Goal: Use online tool/utility: Use online tool/utility

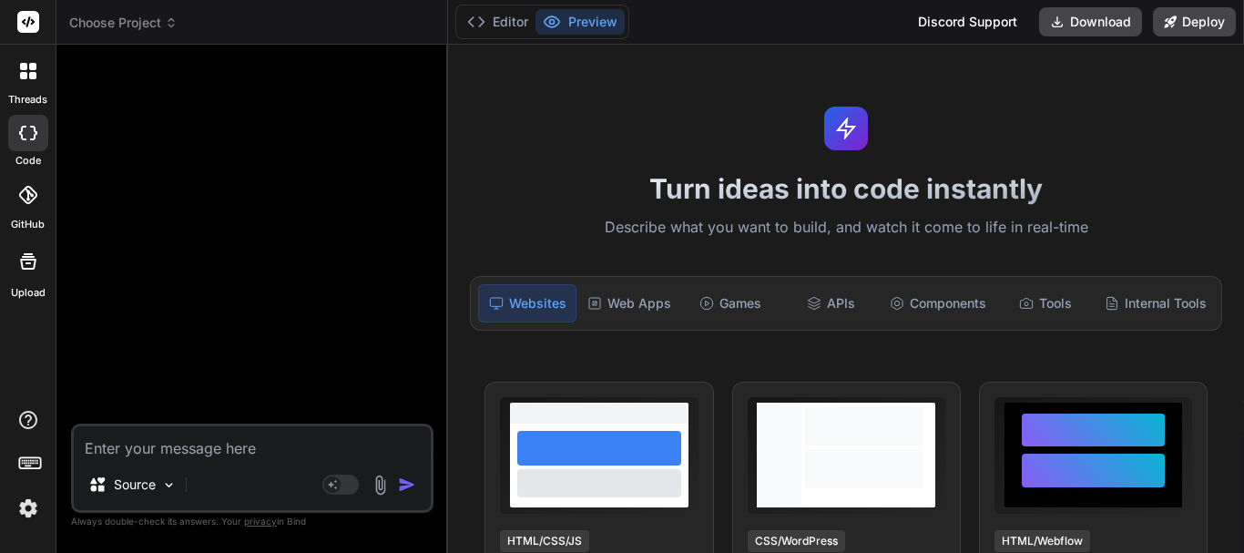
click at [113, 436] on textarea at bounding box center [252, 442] width 357 height 33
paste textarea "function receive_appointment_schedules() { // Check if the request method is PO…"
type textarea "function receive_appointment_schedules() { // Check if the request method is PO…"
type textarea "x"
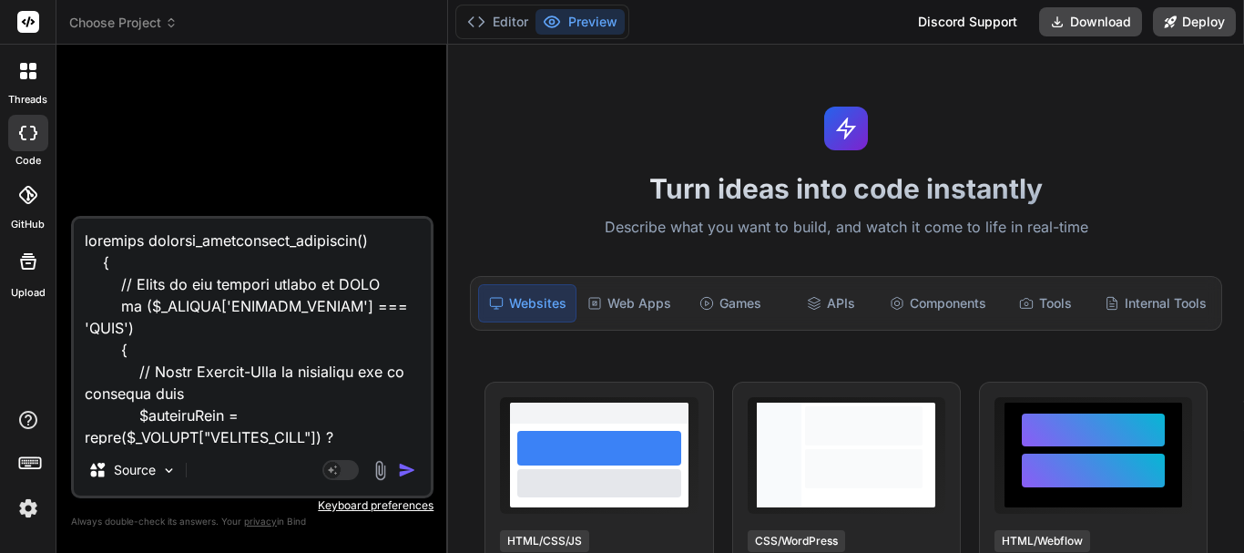
scroll to position [4328, 0]
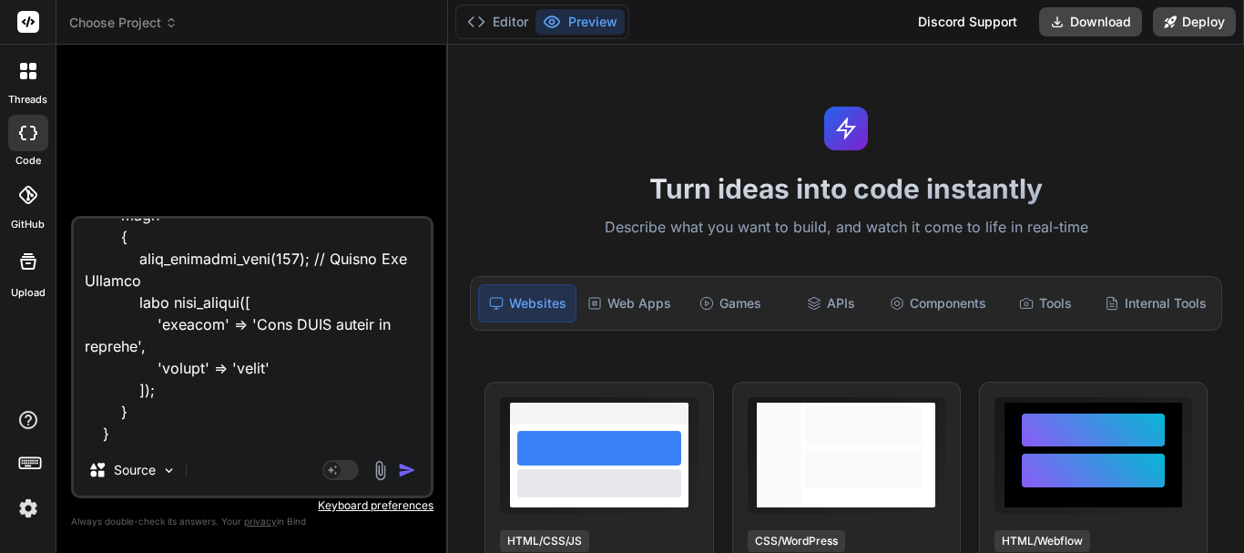
type textarea "x"
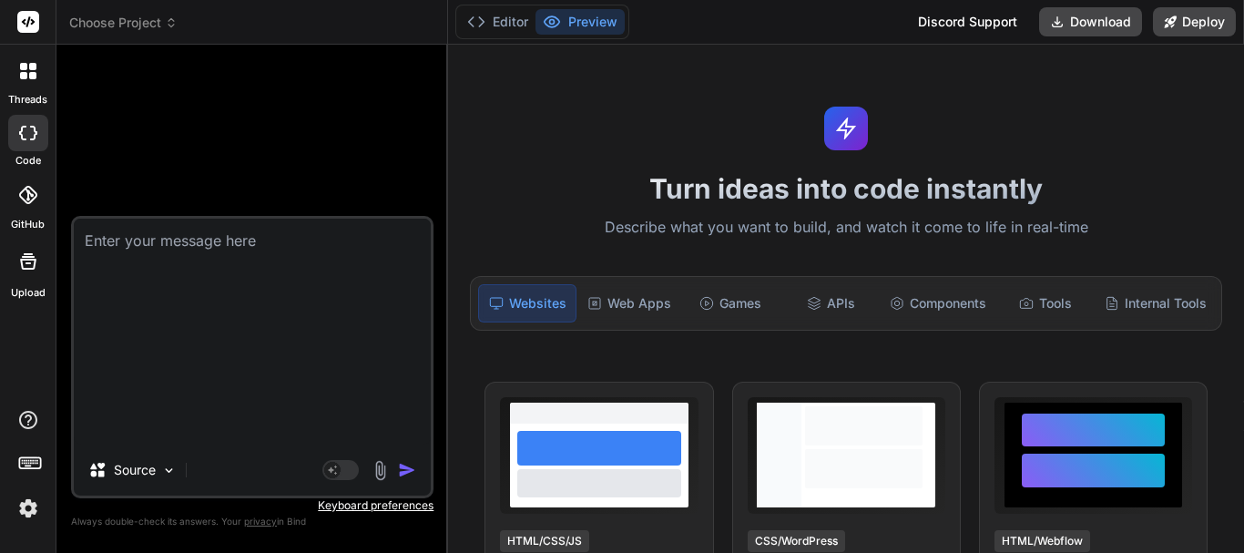
scroll to position [0, 0]
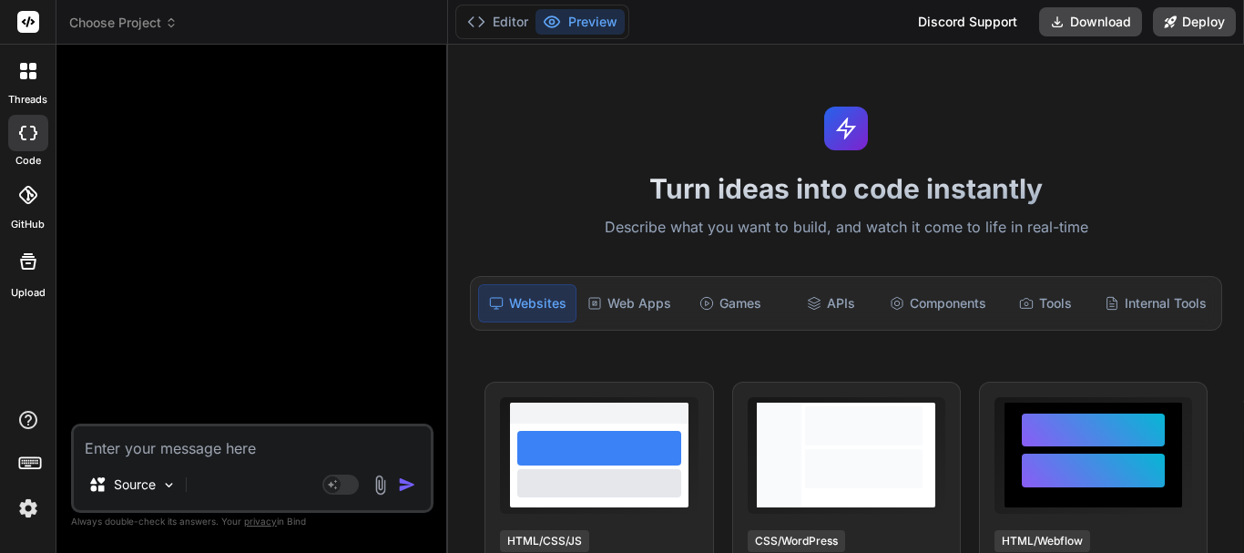
click at [288, 456] on textarea at bounding box center [252, 442] width 357 height 33
click at [177, 450] on textarea at bounding box center [252, 442] width 357 height 33
click at [327, 441] on textarea at bounding box center [252, 442] width 357 height 33
paste textarea "function receive_appointment_schedules() { // Check if the request method is PO…"
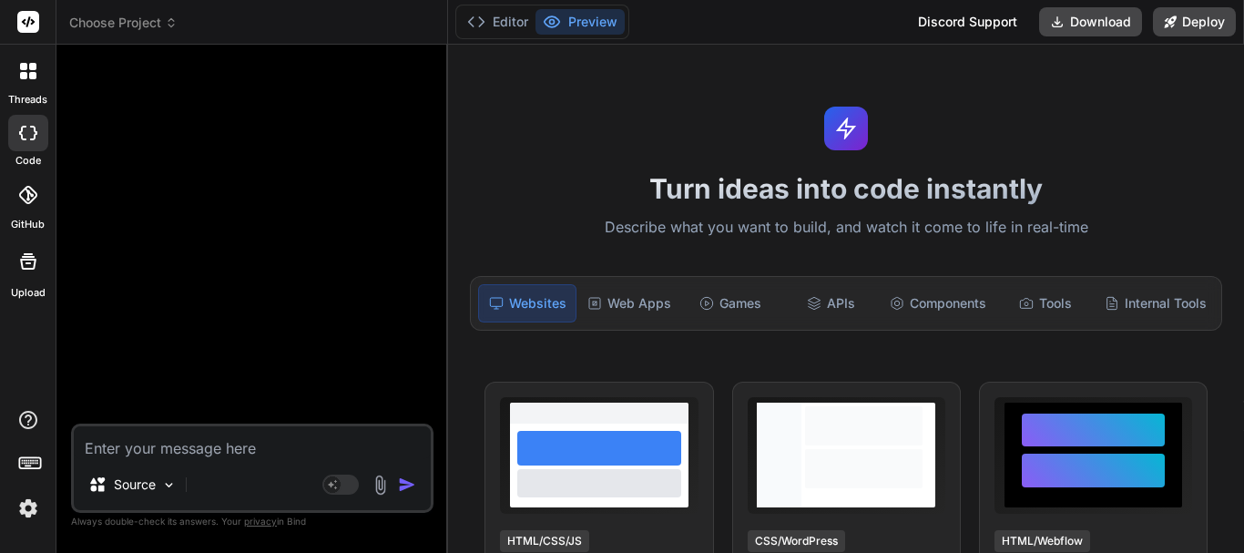
type textarea "function receive_appointment_schedules() { // Check if the request method is PO…"
type textarea "x"
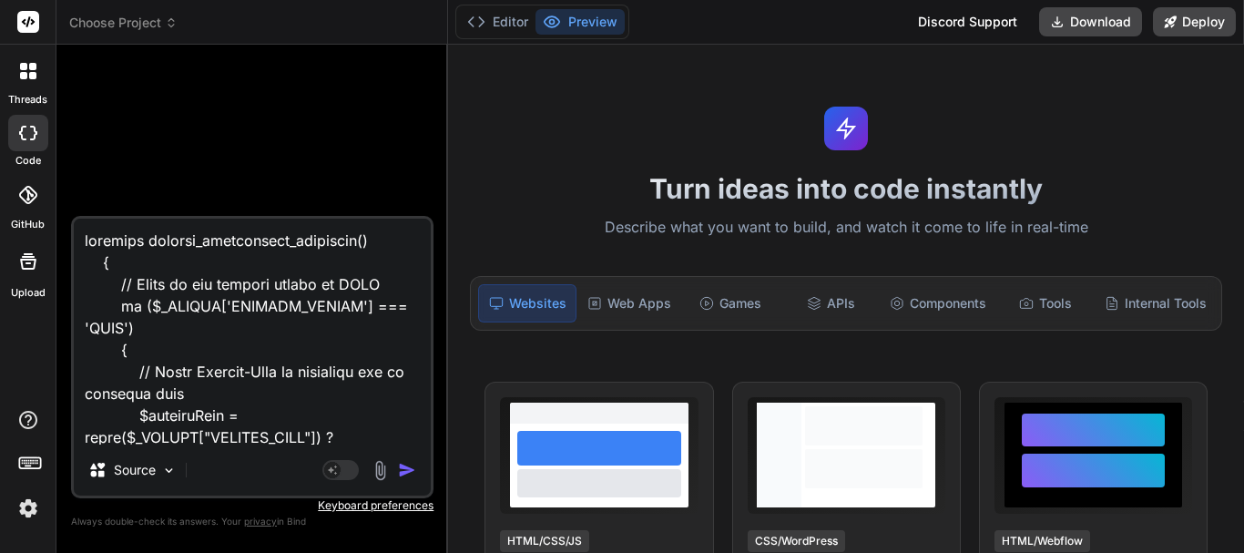
scroll to position [4328, 0]
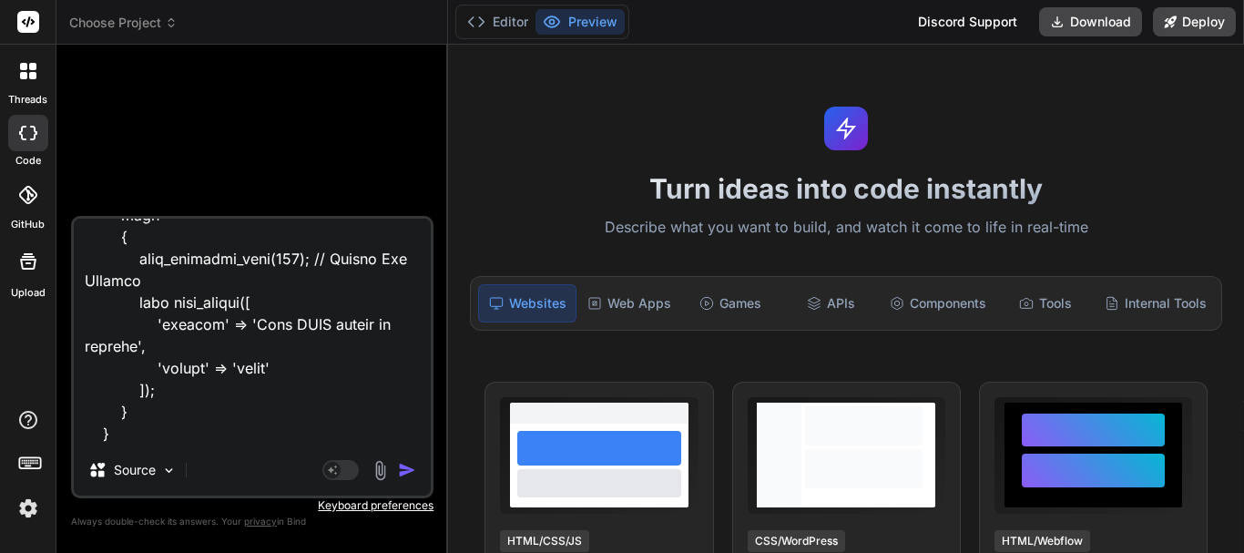
type textarea "function receive_appointment_schedules() { // Check if the request method is PO…"
type textarea "x"
type textarea "function receive_appointment_schedules() { // Check if the request method is PO…"
type textarea "x"
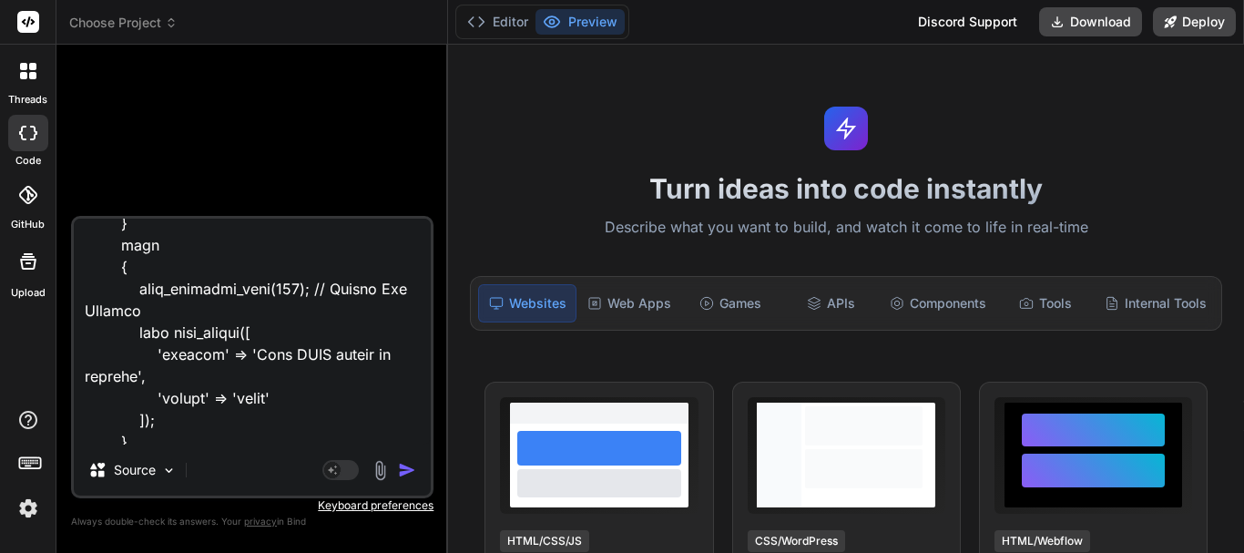
scroll to position [4330, 0]
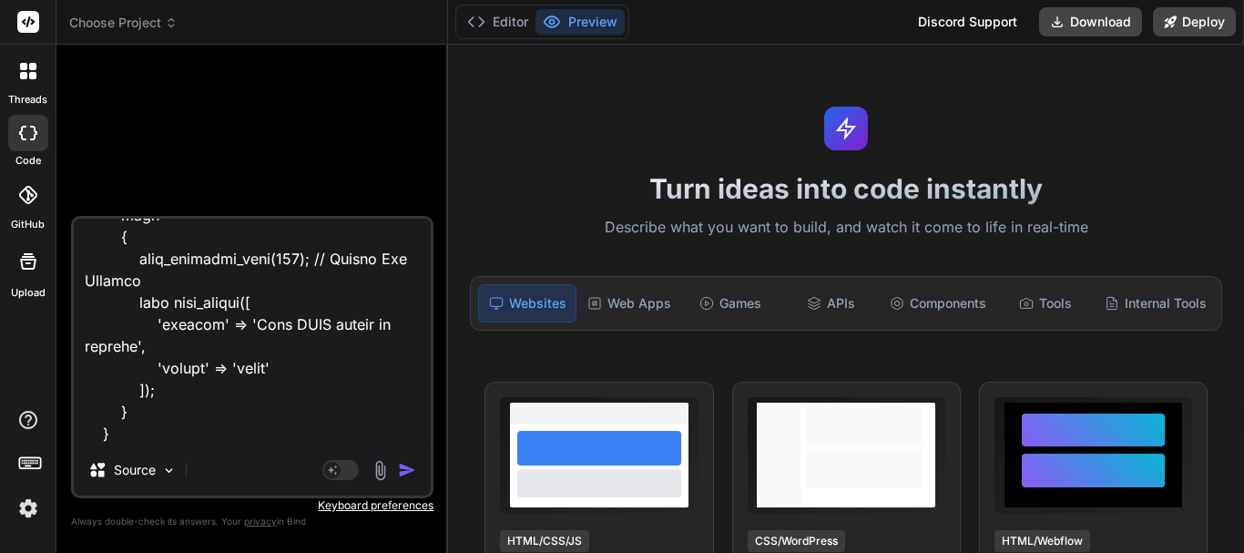
click at [194, 435] on textarea at bounding box center [252, 331] width 357 height 226
type textarea "function receive_appointment_schedules() { // Check if the request method is PO…"
type textarea "x"
type textarea "function receive_appointment_schedules() { // Check if the request method is PO…"
type textarea "x"
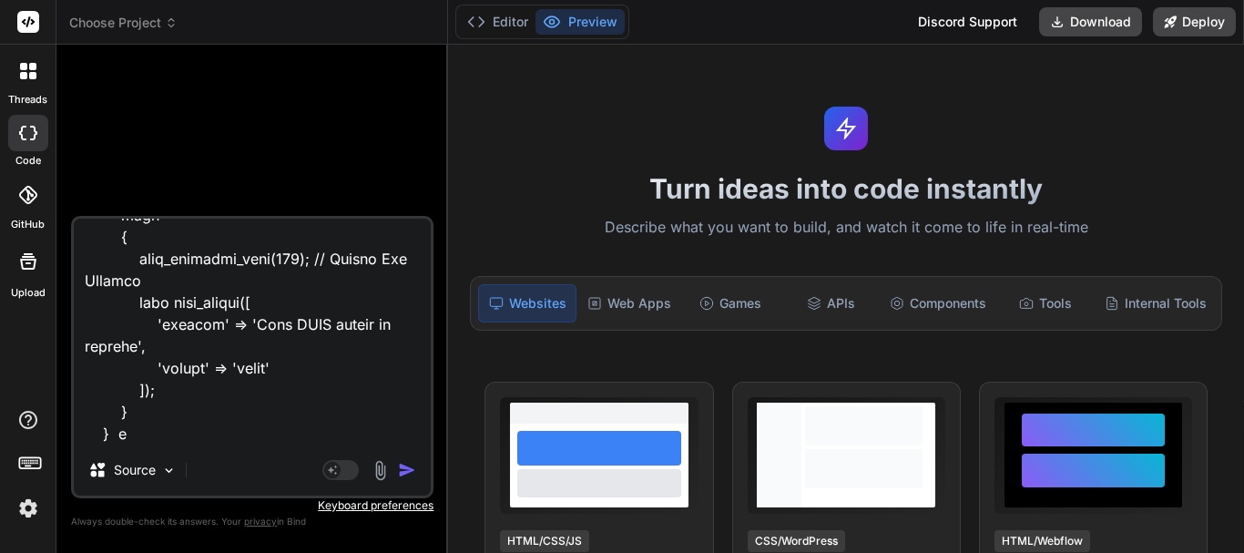
type textarea "function receive_appointment_schedules() { // Check if the request method is PO…"
type textarea "x"
type textarea "function receive_appointment_schedules() { // Check if the request method is PO…"
type textarea "x"
type textarea "function receive_appointment_schedules() { // Check if the request method is PO…"
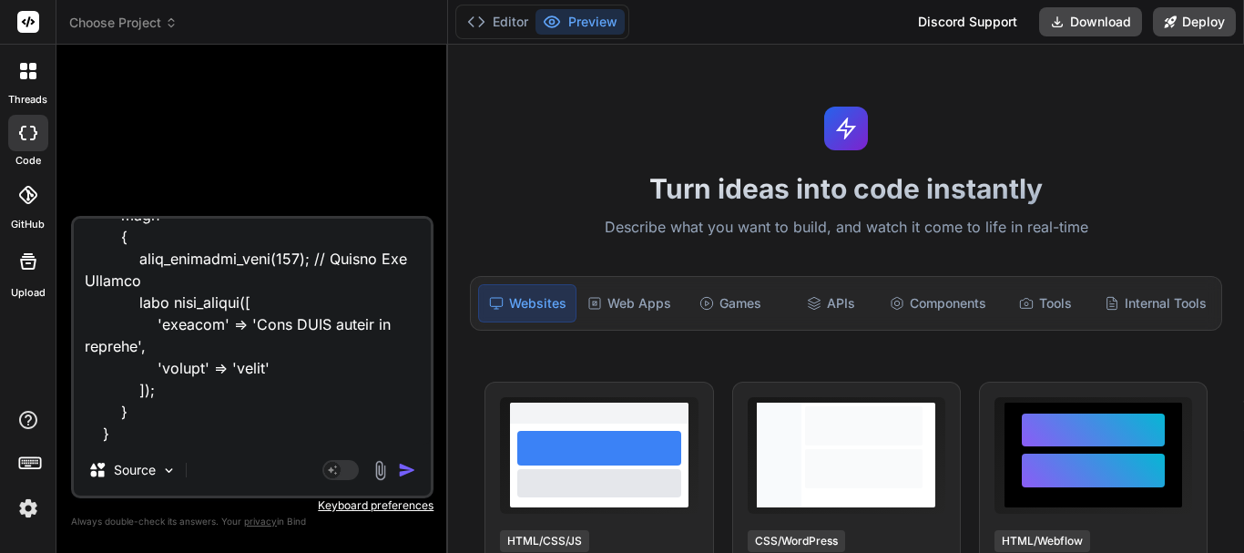
type textarea "x"
type textarea "function receive_appointment_schedules() { // Check if the request method is PO…"
type textarea "x"
type textarea "function receive_appointment_schedules() { // Check if the request method is PO…"
type textarea "x"
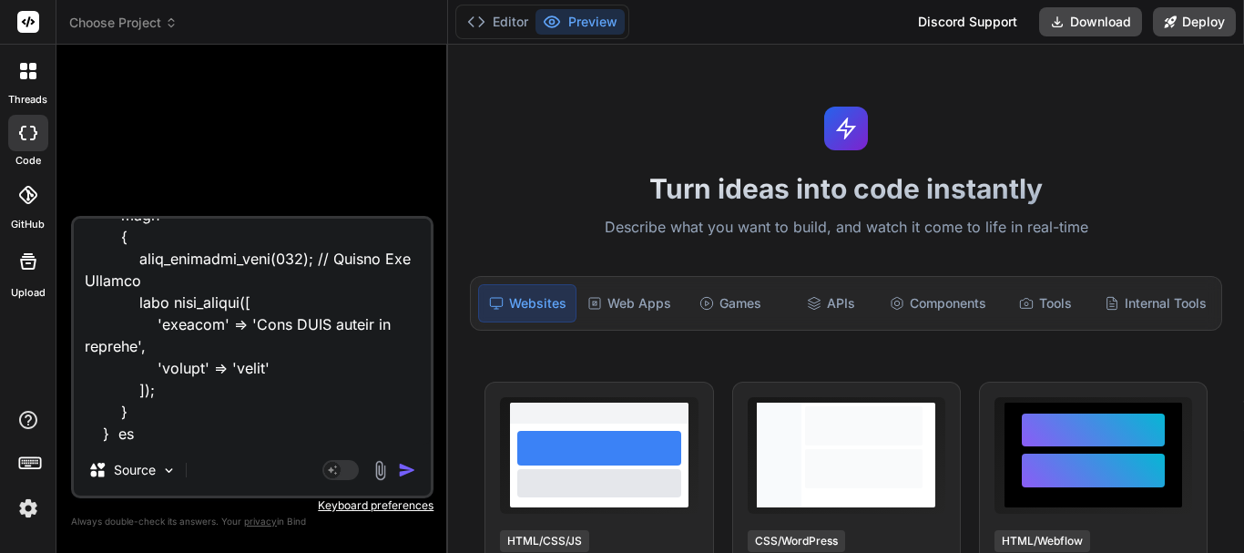
type textarea "function receive_appointment_schedules() { // Check if the request method is PO…"
type textarea "x"
type textarea "function receive_appointment_schedules() { // Check if the request method is PO…"
type textarea "x"
type textarea "function receive_appointment_schedules() { // Check if the request method is PO…"
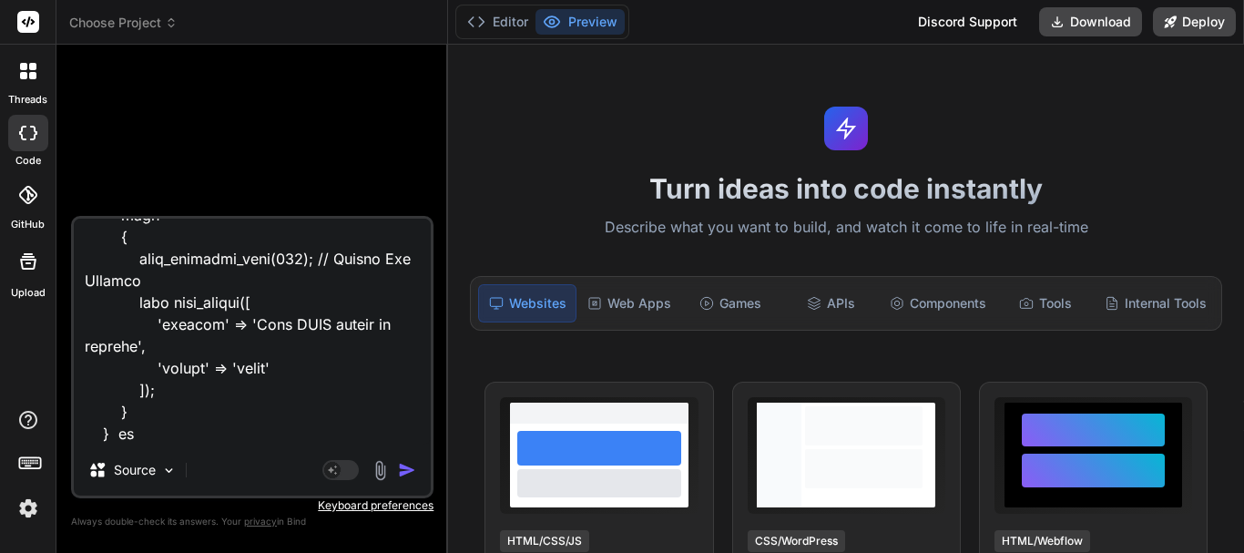
type textarea "x"
type textarea "function receive_appointment_schedules() { // Check if the request method is PO…"
type textarea "x"
type textarea "function receive_appointment_schedules() { // Check if the request method is PO…"
type textarea "x"
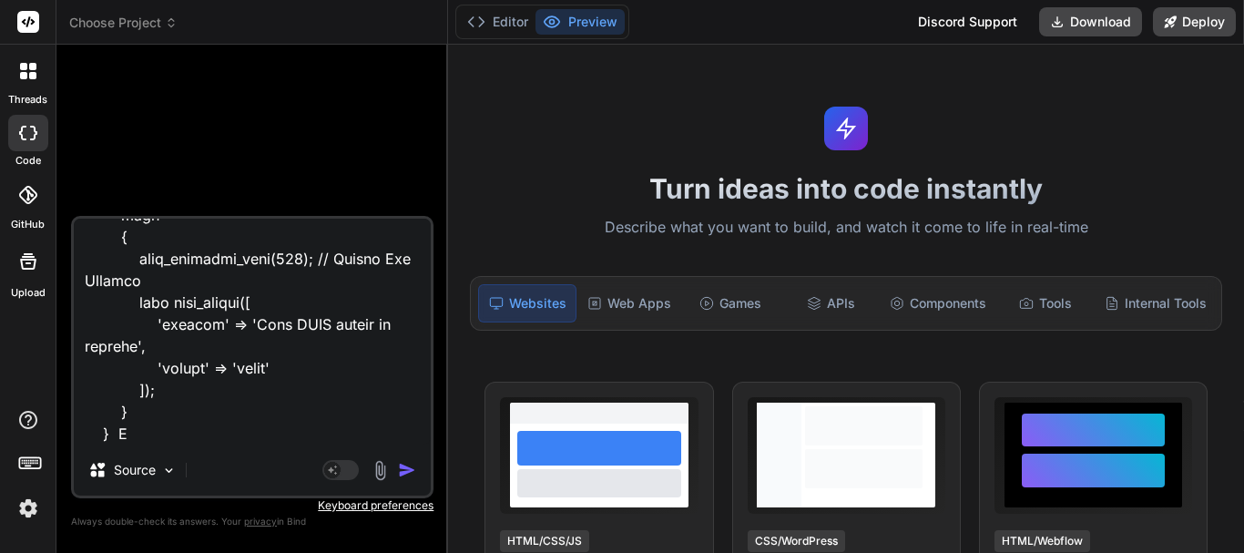
type textarea "function receive_appointment_schedules() { // Check if the request method is PO…"
type textarea "x"
type textarea "function receive_appointment_schedules() { // Check if the request method is PO…"
type textarea "x"
type textarea "function receive_appointment_schedules() { // Check if the request method is PO…"
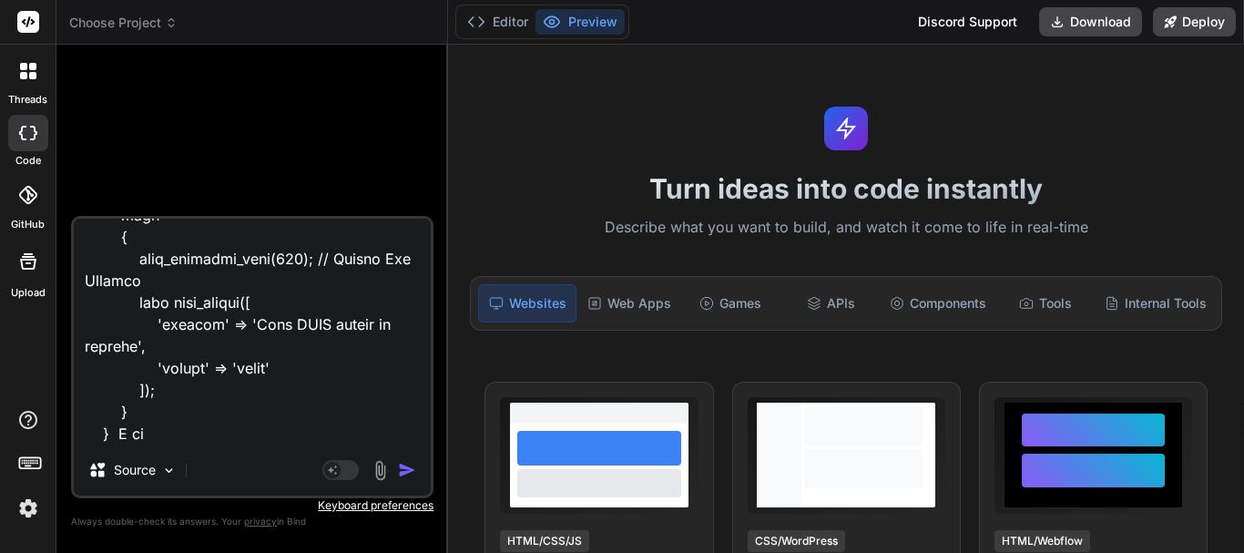
type textarea "x"
type textarea "function receive_appointment_schedules() { // Check if the request method is PO…"
type textarea "x"
type textarea "function receive_appointment_schedules() { // Check if the request method is PO…"
type textarea "x"
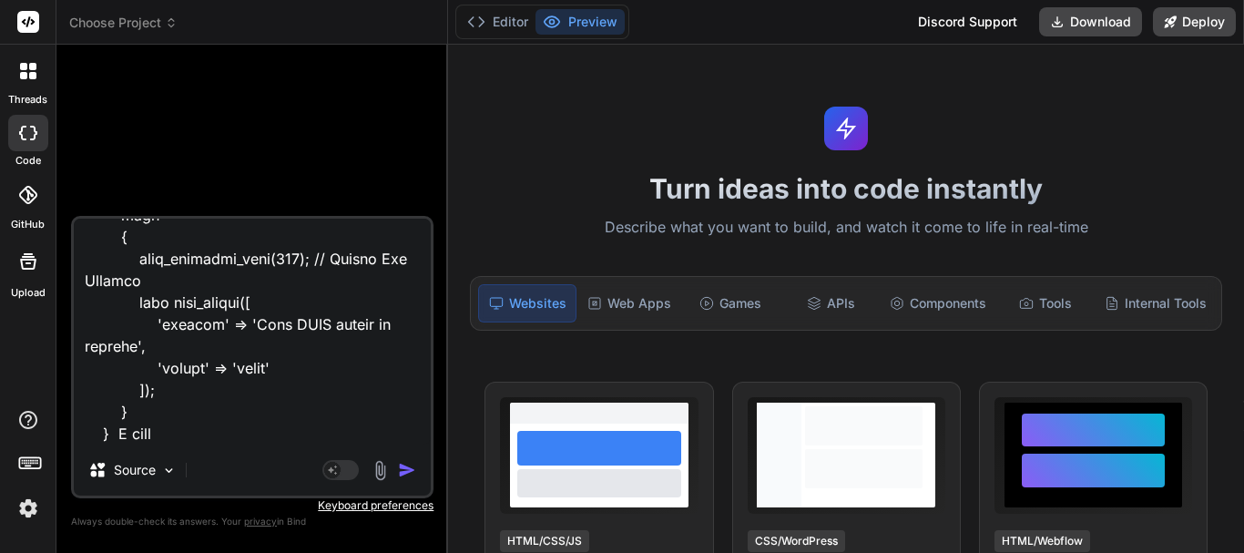
type textarea "function receive_appointment_schedules() { // Check if the request method is PO…"
type textarea "x"
type textarea "function receive_appointment_schedules() { // Check if the request method is PO…"
type textarea "x"
type textarea "function receive_appointment_schedules() { // Check if the request method is PO…"
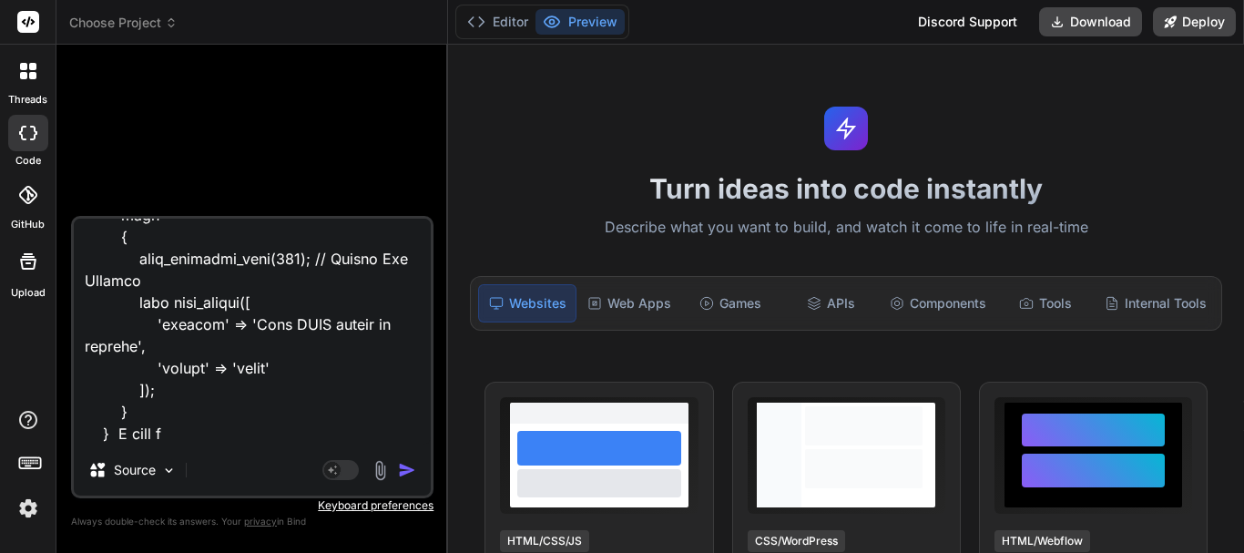
type textarea "x"
type textarea "function receive_appointment_schedules() { // Check if the request method is PO…"
type textarea "x"
type textarea "function receive_appointment_schedules() { // Check if the request method is PO…"
type textarea "x"
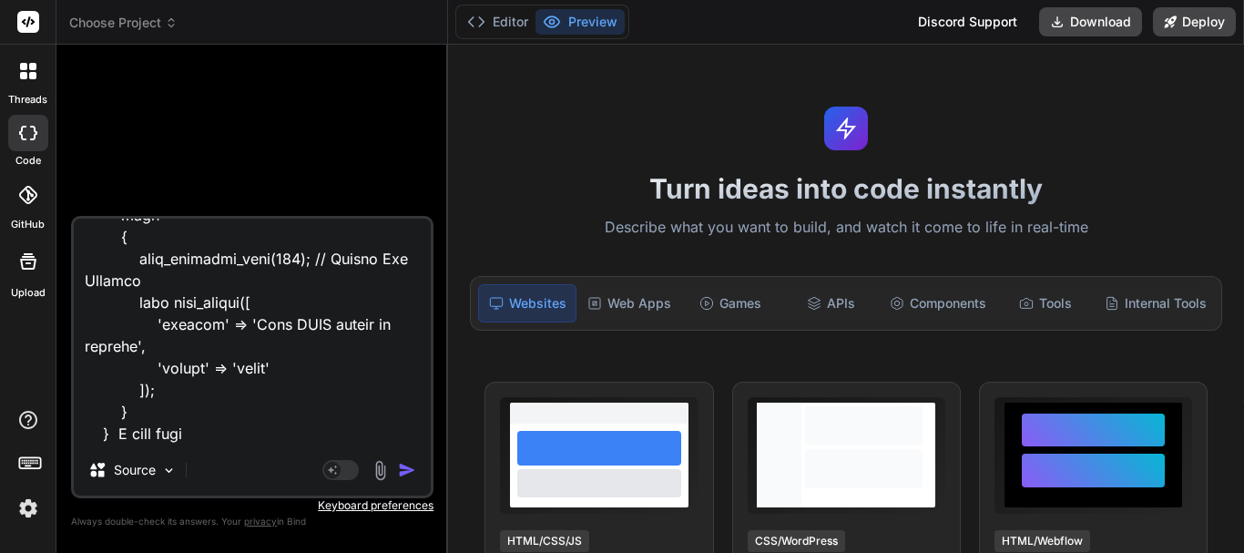
type textarea "function receive_appointment_schedules() { // Check if the request method is PO…"
type textarea "x"
type textarea "function receive_appointment_schedules() { // Check if the request method is PO…"
type textarea "x"
type textarea "function receive_appointment_schedules() { // Check if the request method is PO…"
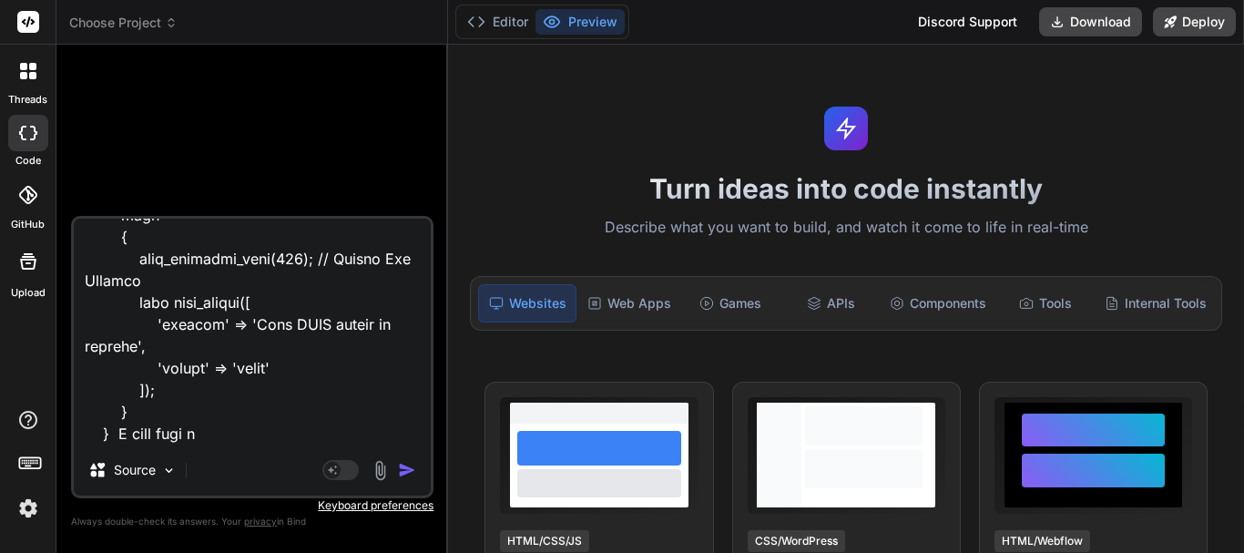
type textarea "x"
type textarea "function receive_appointment_schedules() { // Check if the request method is PO…"
type textarea "x"
type textarea "function receive_appointment_schedules() { // Check if the request method is PO…"
type textarea "x"
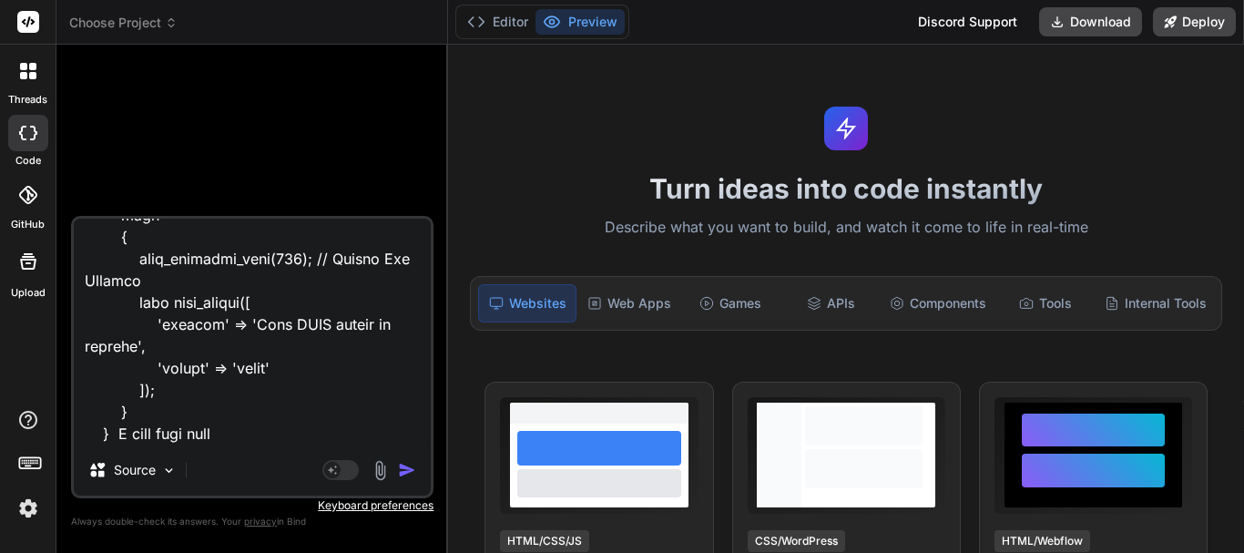
type textarea "function receive_appointment_schedules() { // Check if the request method is PO…"
type textarea "x"
type textarea "function receive_appointment_schedules() { // Check if the request method is PO…"
type textarea "x"
type textarea "function receive_appointment_schedules() { // Check if the request method is PO…"
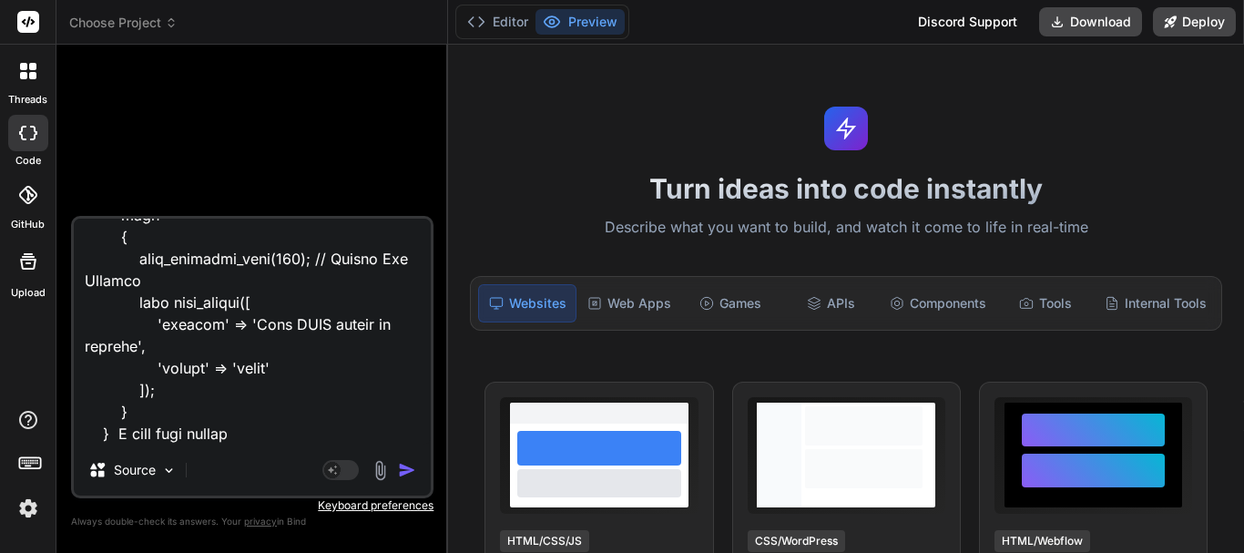
type textarea "x"
type textarea "function receive_appointment_schedules() { // Check if the request method is PO…"
type textarea "x"
type textarea "function receive_appointment_schedules() { // Check if the request method is PO…"
type textarea "x"
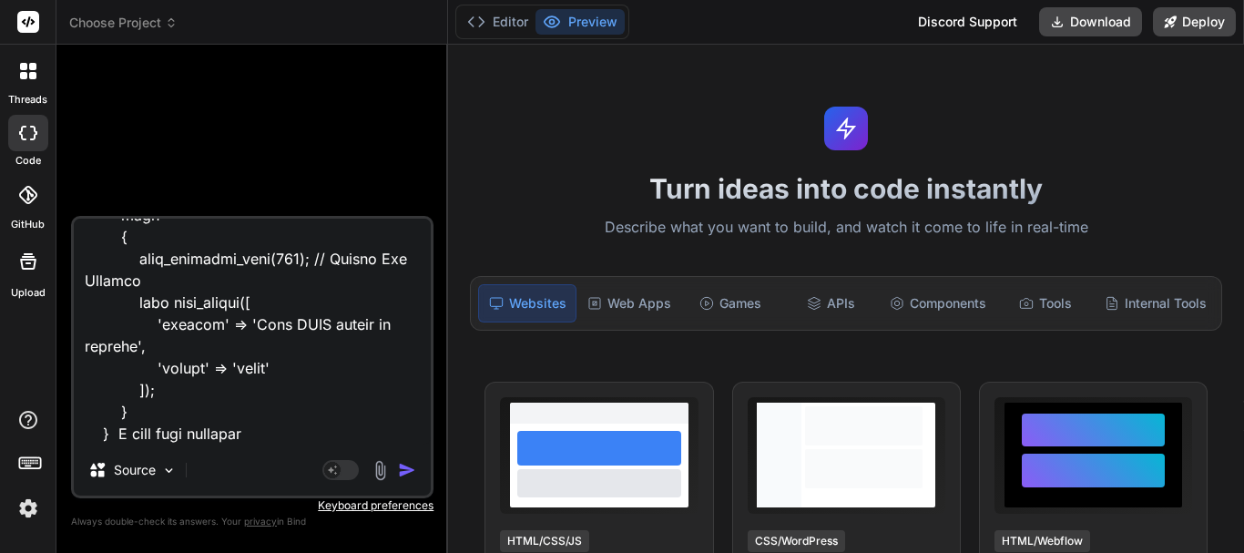
type textarea "function receive_appointment_schedules() { // Check if the request method is PO…"
type textarea "x"
type textarea "function receive_appointment_schedules() { // Check if the request method is PO…"
type textarea "x"
type textarea "function receive_appointment_schedules() { // Check if the request method is PO…"
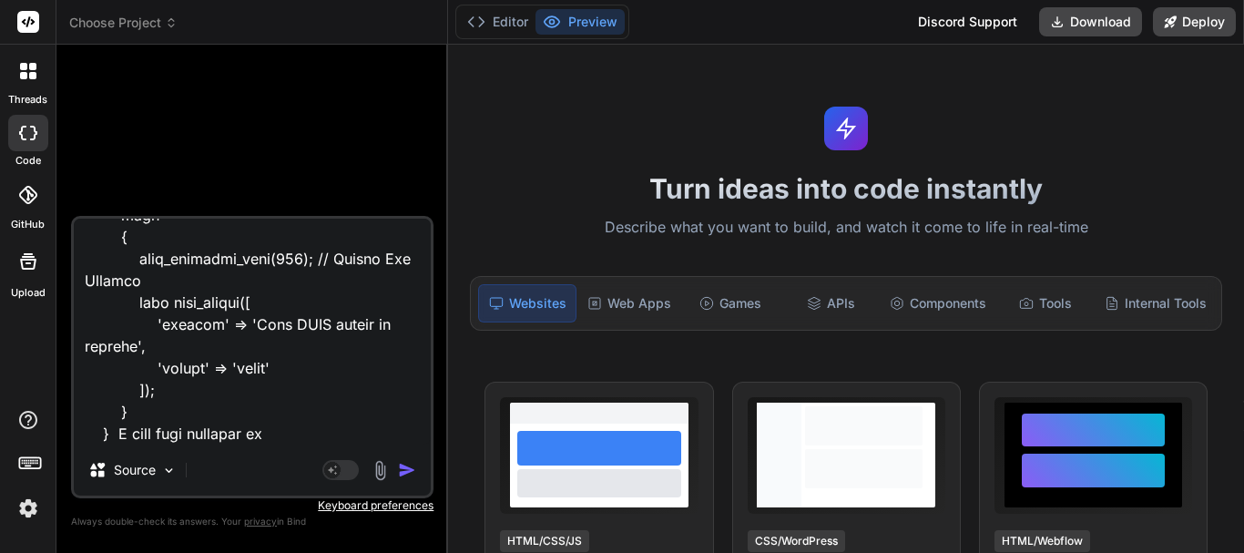
type textarea "x"
type textarea "function receive_appointment_schedules() { // Check if the request method is PO…"
type textarea "x"
type textarea "function receive_appointment_schedules() { // Check if the request method is PO…"
type textarea "x"
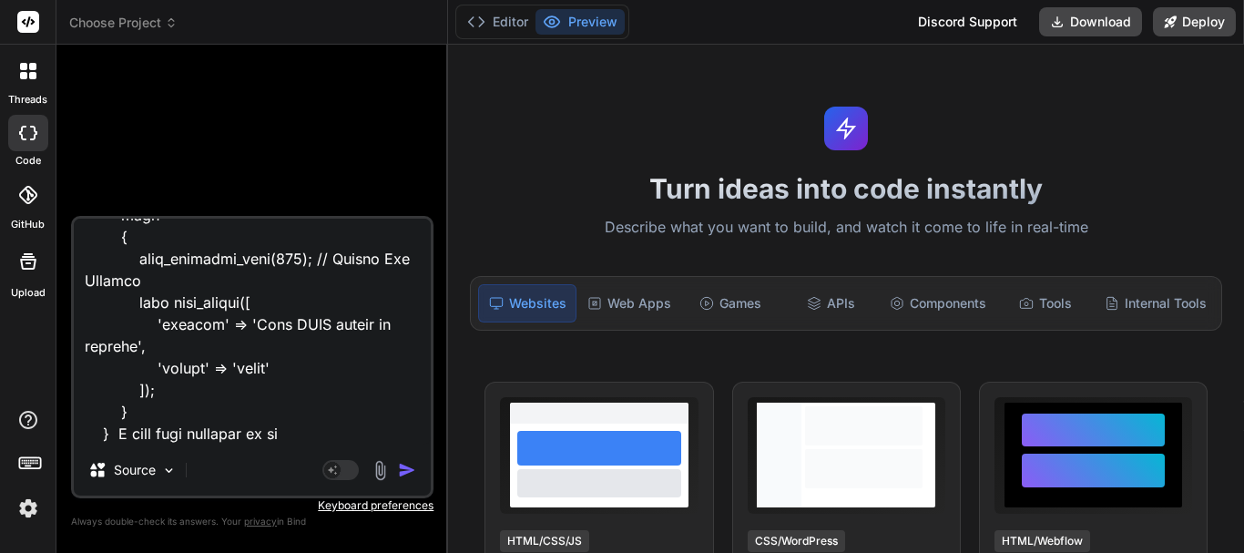
type textarea "function receive_appointment_schedules() { // Check if the request method is PO…"
type textarea "x"
type textarea "function receive_appointment_schedules() { // Check if the request method is PO…"
type textarea "x"
type textarea "function receive_appointment_schedules() { // Check if the request method is PO…"
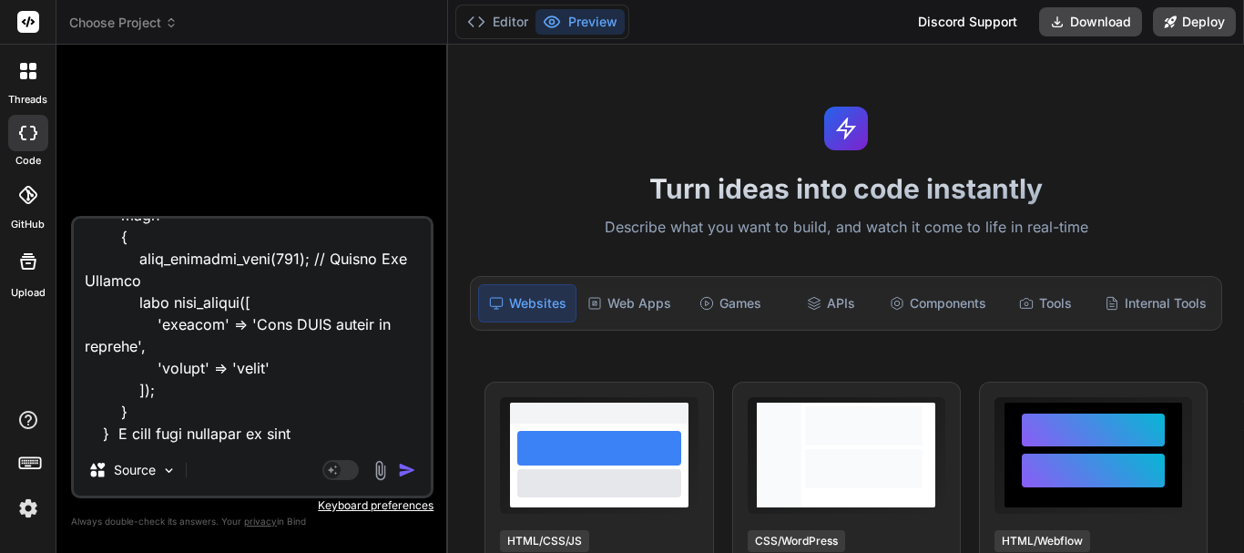
type textarea "x"
type textarea "function receive_appointment_schedules() { // Check if the request method is PO…"
type textarea "x"
type textarea "function receive_appointment_schedules() { // Check if the request method is PO…"
type textarea "x"
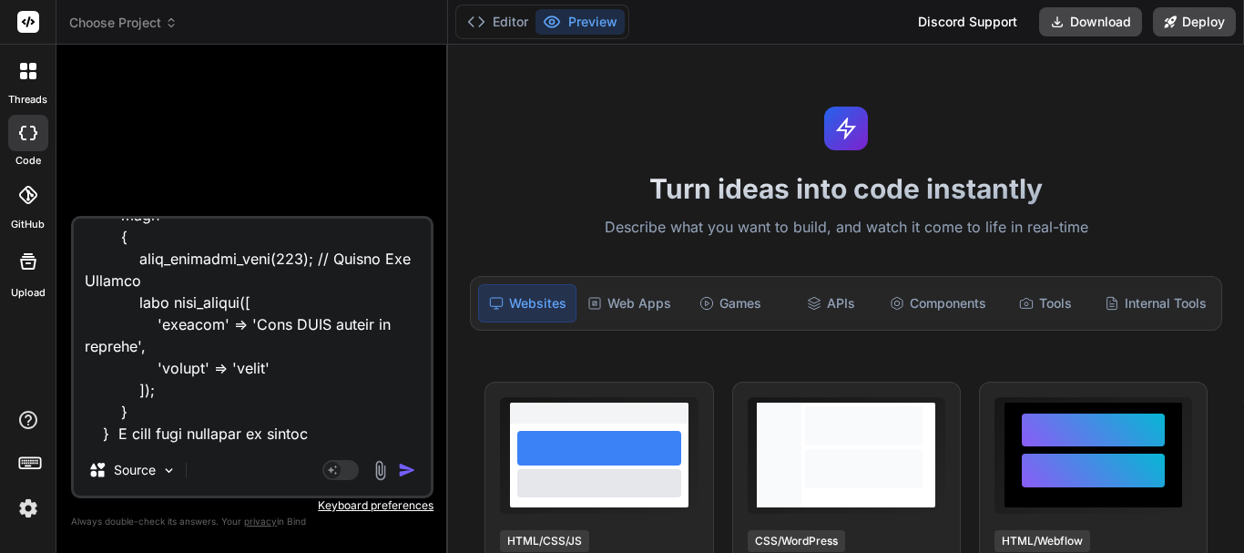
type textarea "function receive_appointment_schedules() { // Check if the request method is PO…"
type textarea "x"
type textarea "function receive_appointment_schedules() { // Check if the request method is PO…"
type textarea "x"
type textarea "function receive_appointment_schedules() { // Check if the request method is PO…"
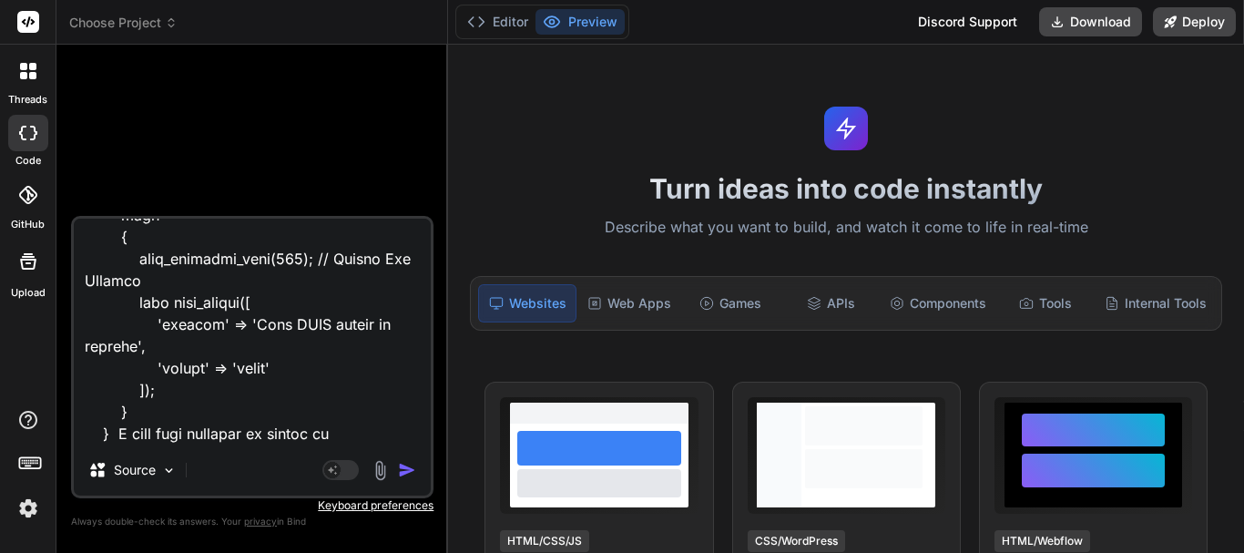
type textarea "x"
type textarea "function receive_appointment_schedules() { // Check if the request method is PO…"
type textarea "x"
type textarea "function receive_appointment_schedules() { // Check if the request method is PO…"
type textarea "x"
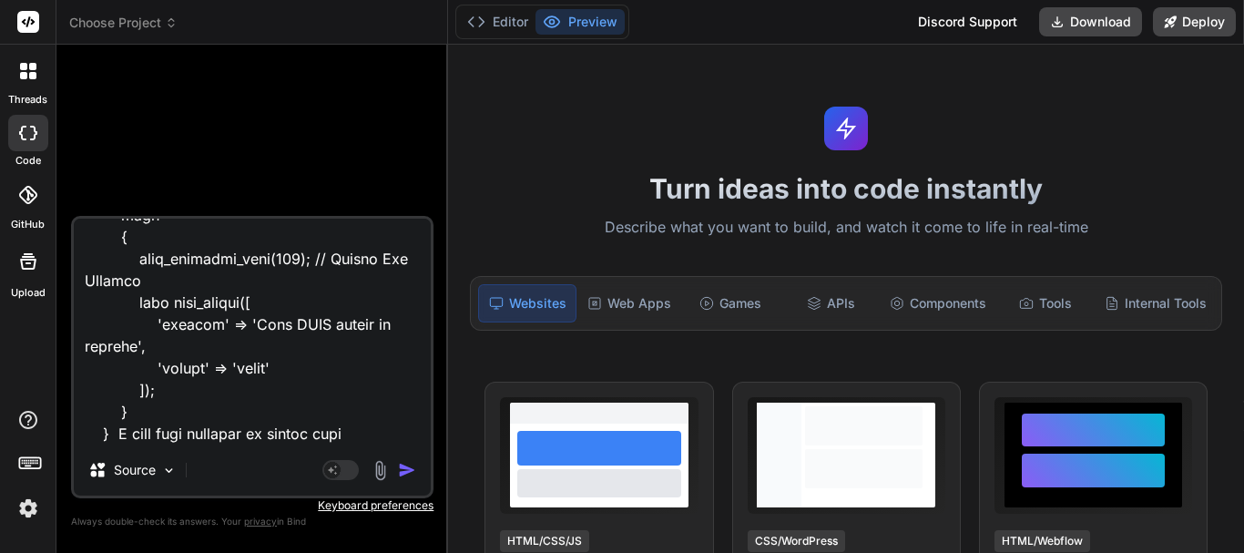
type textarea "function receive_appointment_schedules() { // Check if the request method is PO…"
type textarea "x"
type textarea "function receive_appointment_schedules() { // Check if the request method is PO…"
type textarea "x"
type textarea "function receive_appointment_schedules() { // Check if the request method is PO…"
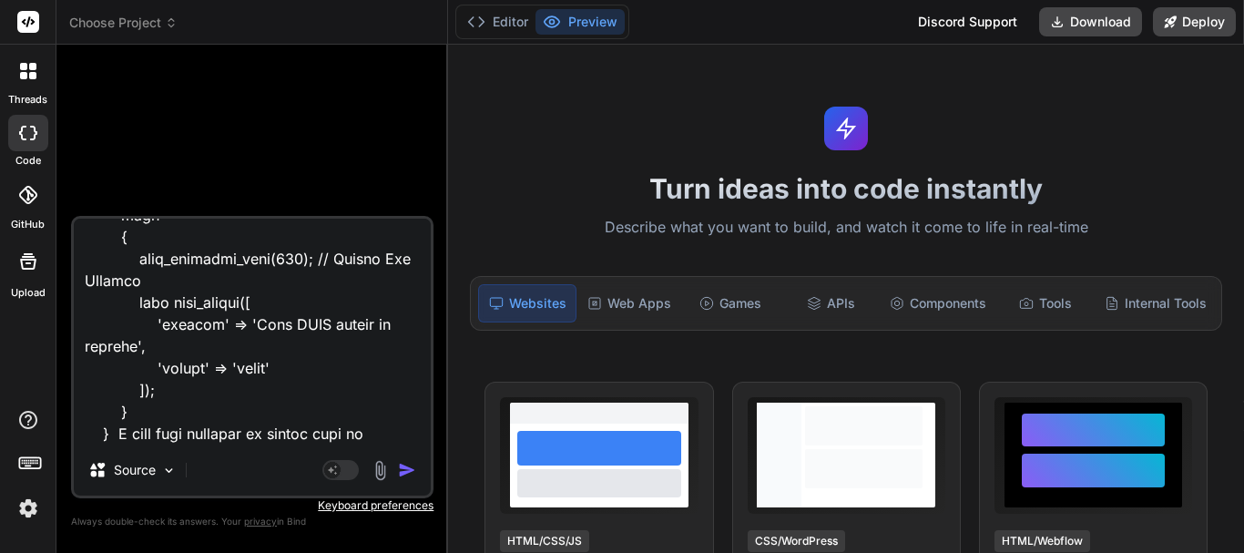
type textarea "x"
type textarea "function receive_appointment_schedules() { // Check if the request method is PO…"
type textarea "x"
type textarea "function receive_appointment_schedules() { // Check if the request method is PO…"
type textarea "x"
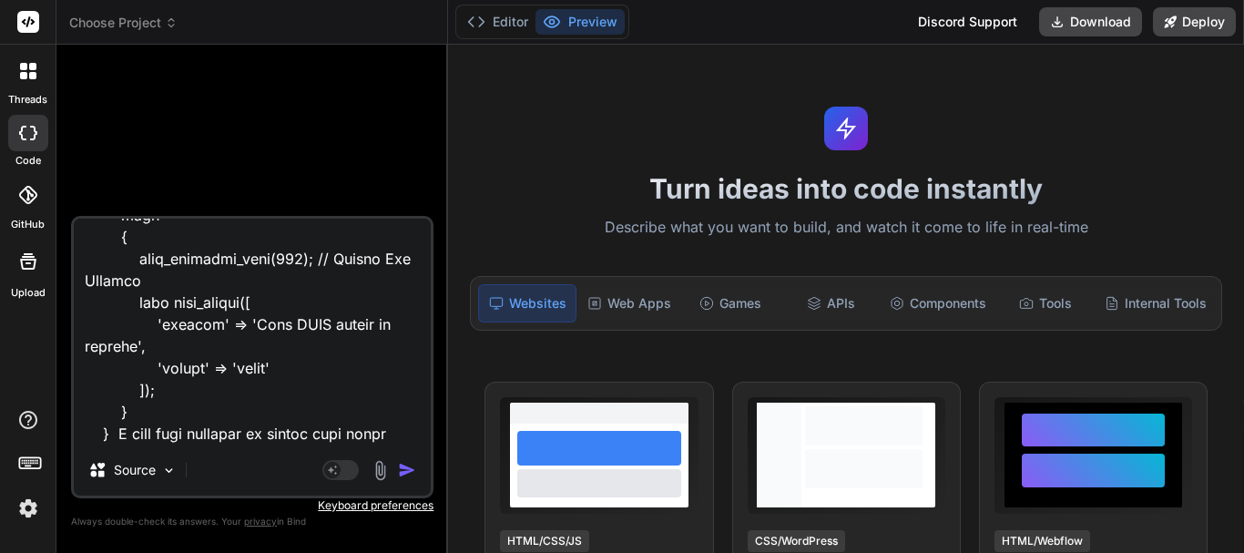
type textarea "function receive_appointment_schedules() { // Check if the request method is PO…"
type textarea "x"
type textarea "function receive_appointment_schedules() { // Check if the request method is PO…"
type textarea "x"
type textarea "function receive_appointment_schedules() { // Check if the request method is PO…"
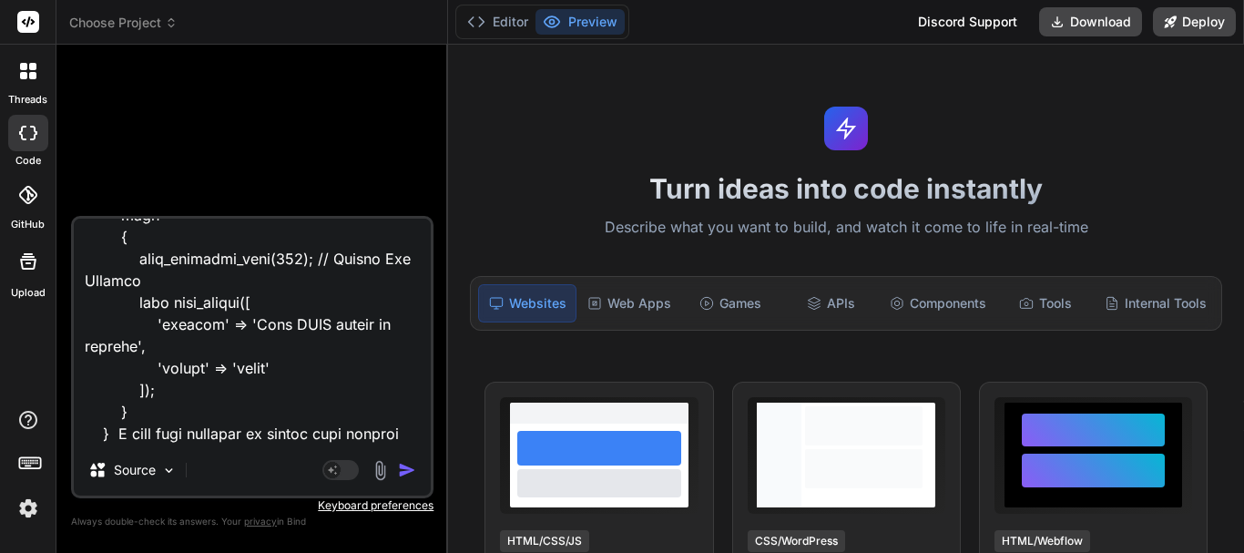
type textarea "x"
type textarea "function receive_appointment_schedules() { // Check if the request method is PO…"
type textarea "x"
type textarea "function receive_appointment_schedules() { // Check if the request method is PO…"
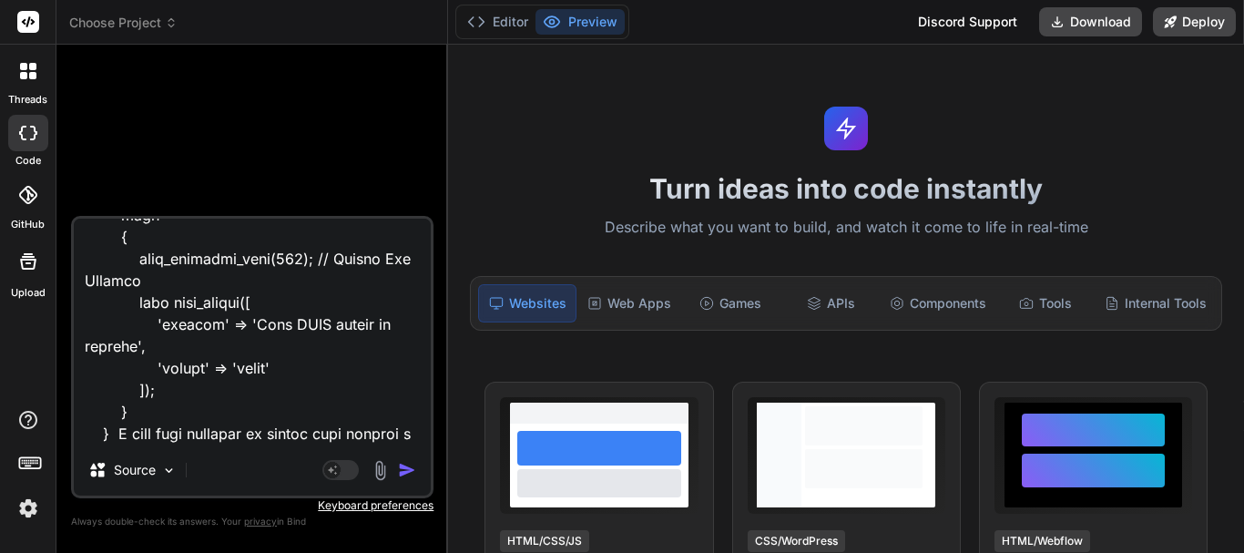
type textarea "x"
type textarea "function receive_appointment_schedules() { // Check if the request method is PO…"
type textarea "x"
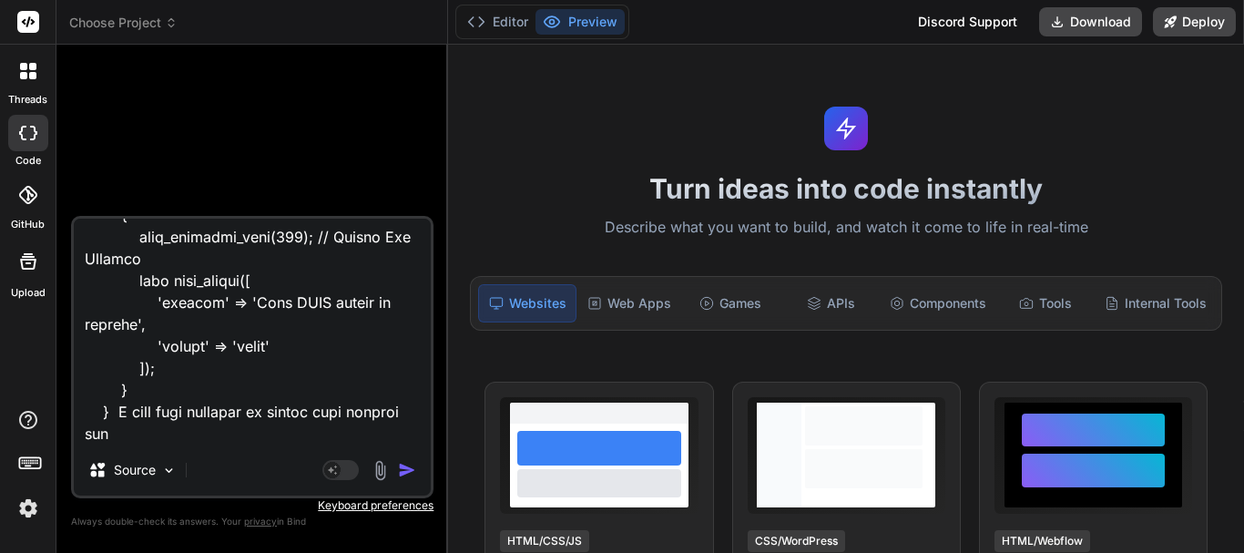
type textarea "function receive_appointment_schedules() { // Check if the request method is PO…"
type textarea "x"
type textarea "function receive_appointment_schedules() { // Check if the request method is PO…"
type textarea "x"
type textarea "function receive_appointment_schedules() { // Check if the request method is PO…"
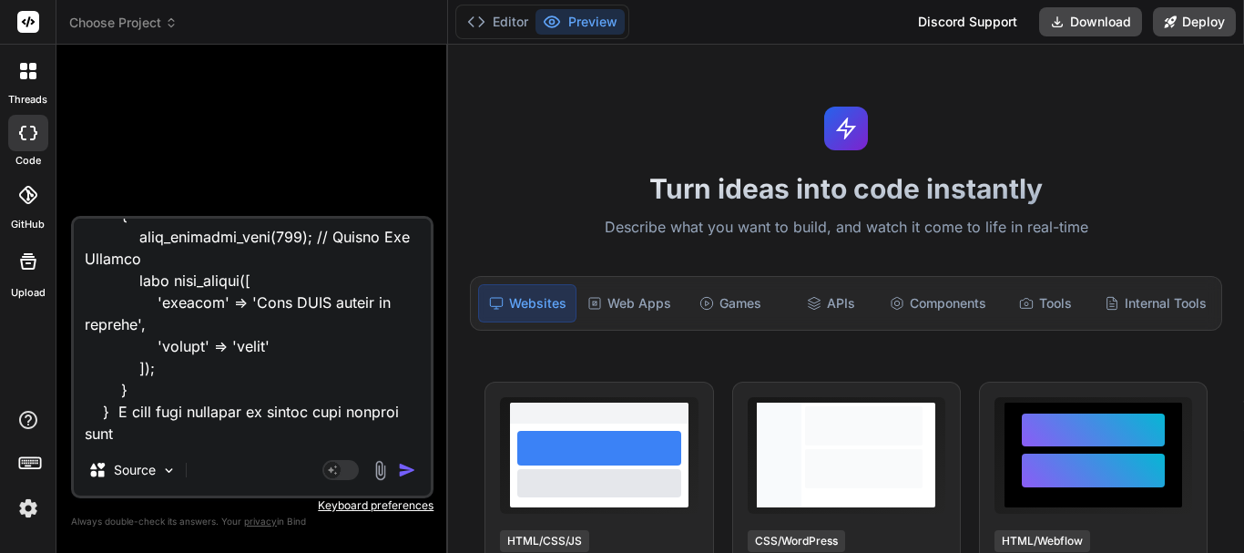
type textarea "x"
type textarea "function receive_appointment_schedules() { // Check if the request method is PO…"
type textarea "x"
type textarea "function receive_appointment_schedules() { // Check if the request method is PO…"
type textarea "x"
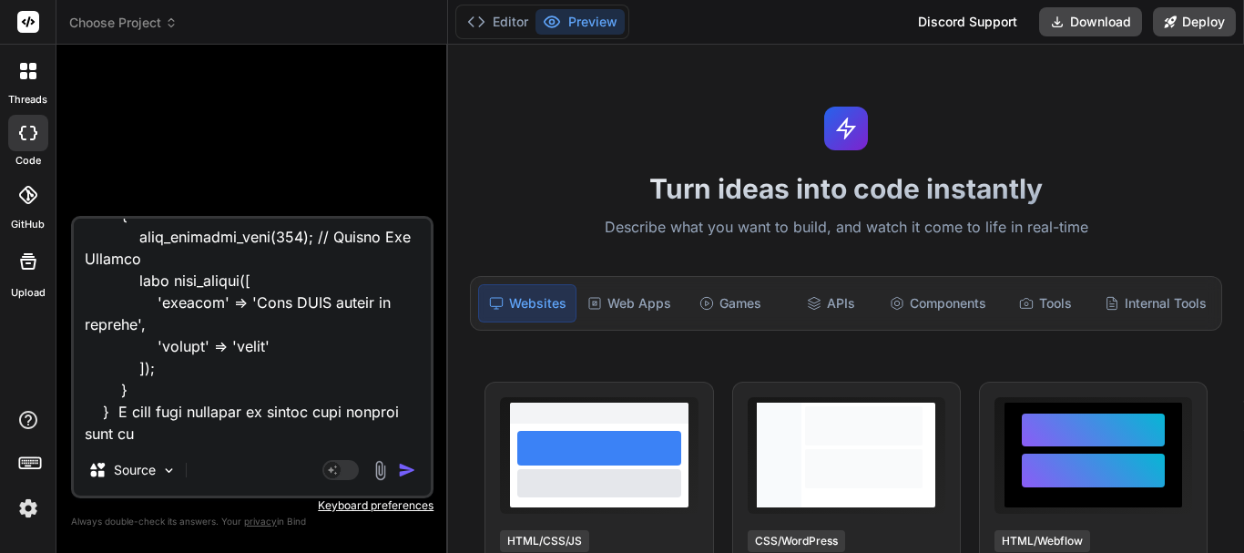
type textarea "function receive_appointment_schedules() { // Check if the request method is PO…"
type textarea "x"
type textarea "function receive_appointment_schedules() { // Check if the request method is PO…"
type textarea "x"
type textarea "function receive_appointment_schedules() { // Check if the request method is PO…"
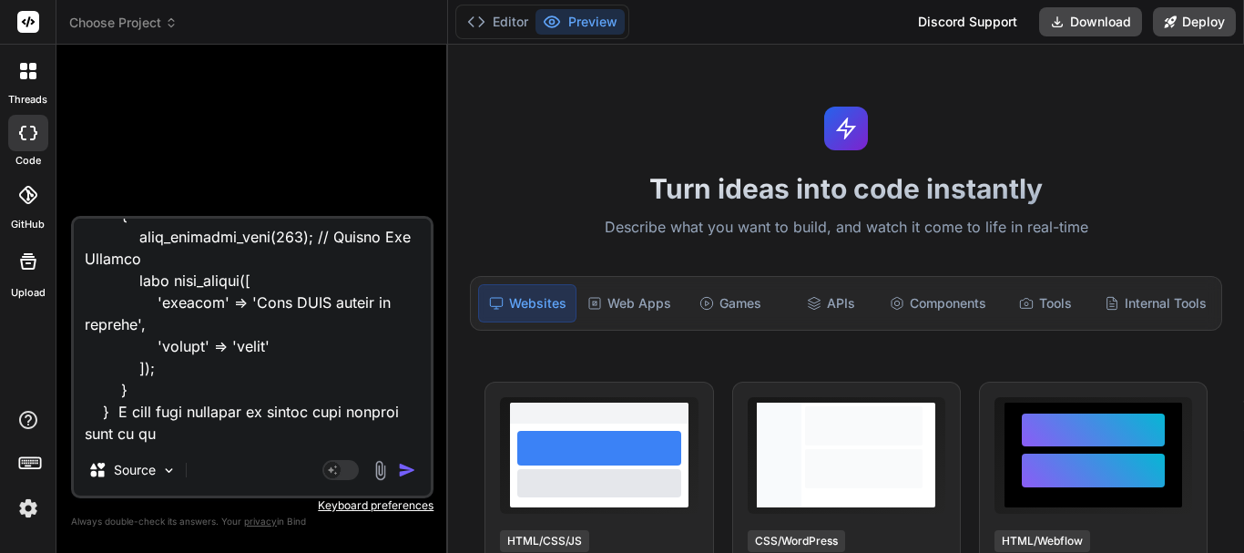
type textarea "x"
type textarea "function receive_appointment_schedules() { // Check if the request method is PO…"
type textarea "x"
type textarea "function receive_appointment_schedules() { // Check if the request method is PO…"
type textarea "x"
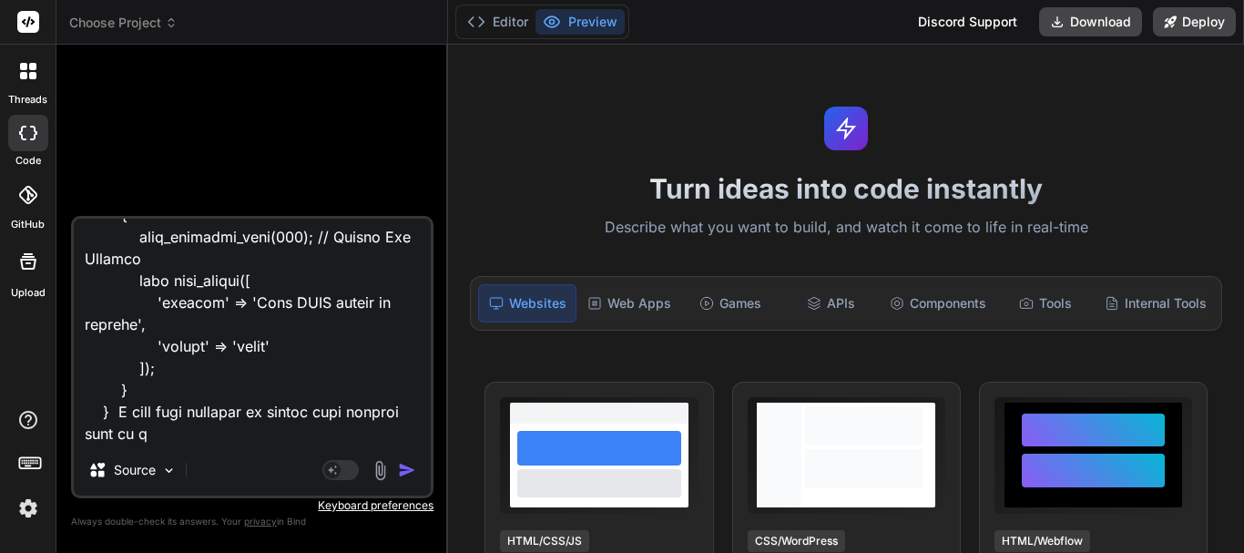
type textarea "function receive_appointment_schedules() { // Check if the request method is PO…"
type textarea "x"
type textarea "function receive_appointment_schedules() { // Check if the request method is PO…"
type textarea "x"
type textarea "function receive_appointment_schedules() { // Check if the request method is PO…"
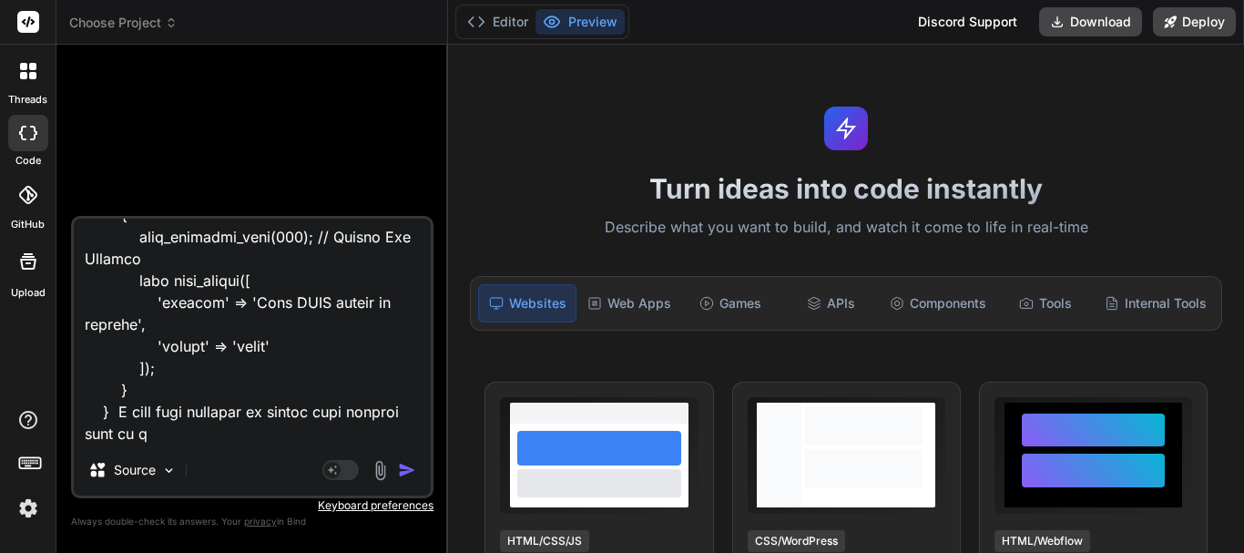
type textarea "x"
type textarea "function receive_appointment_schedules() { // Check if the request method is PO…"
type textarea "x"
type textarea "function receive_appointment_schedules() { // Check if the request method is PO…"
type textarea "x"
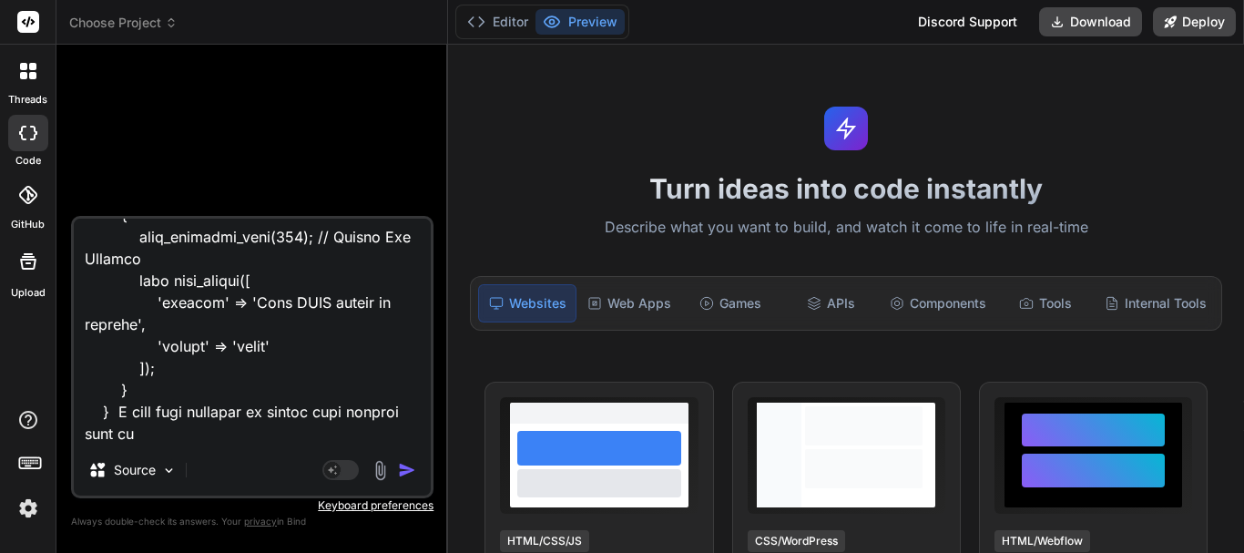
type textarea "function receive_appointment_schedules() { // Check if the request method is PO…"
type textarea "x"
type textarea "function receive_appointment_schedules() { // Check if the request method is PO…"
type textarea "x"
type textarea "function receive_appointment_schedules() { // Check if the request method is PO…"
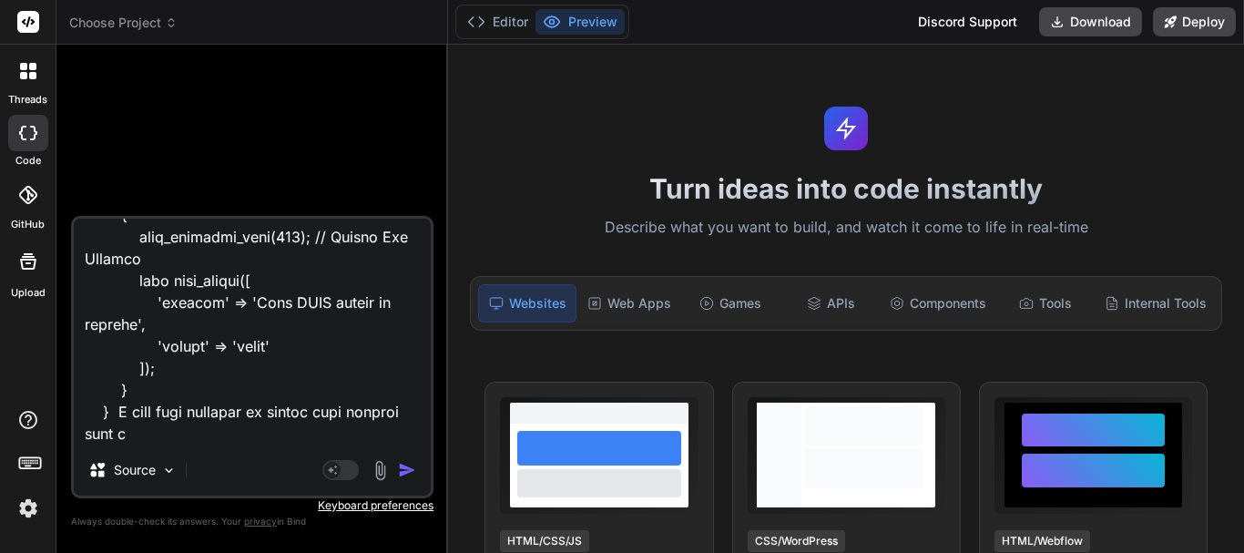
type textarea "x"
type textarea "function receive_appointment_schedules() { // Check if the request method is PO…"
type textarea "x"
type textarea "function receive_appointment_schedules() { // Check if the request method is PO…"
type textarea "x"
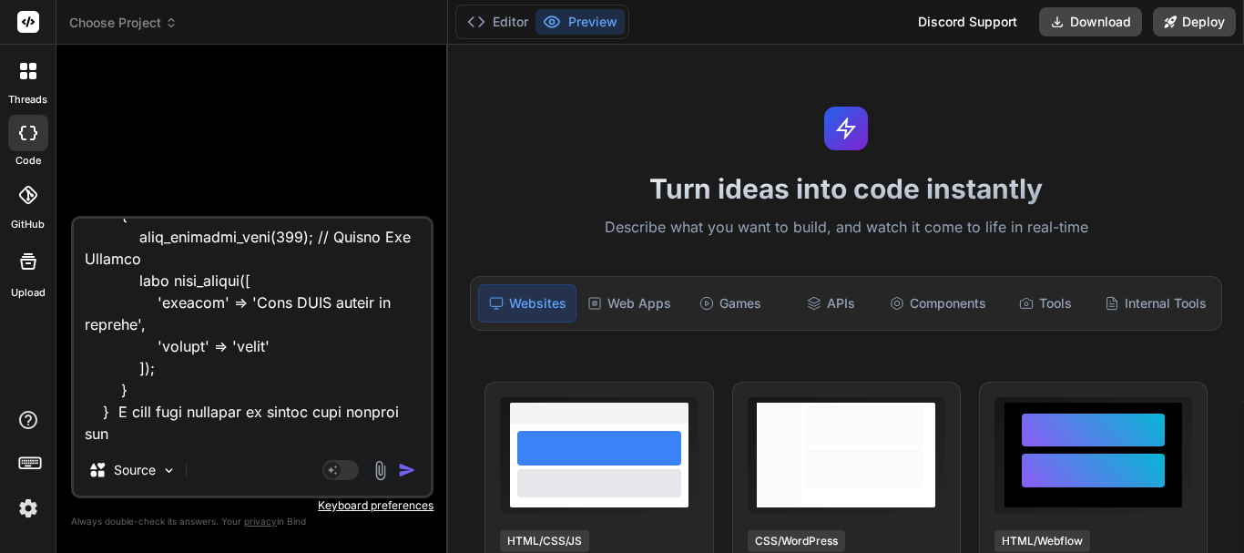
type textarea "function receive_appointment_schedules() { // Check if the request method is PO…"
type textarea "x"
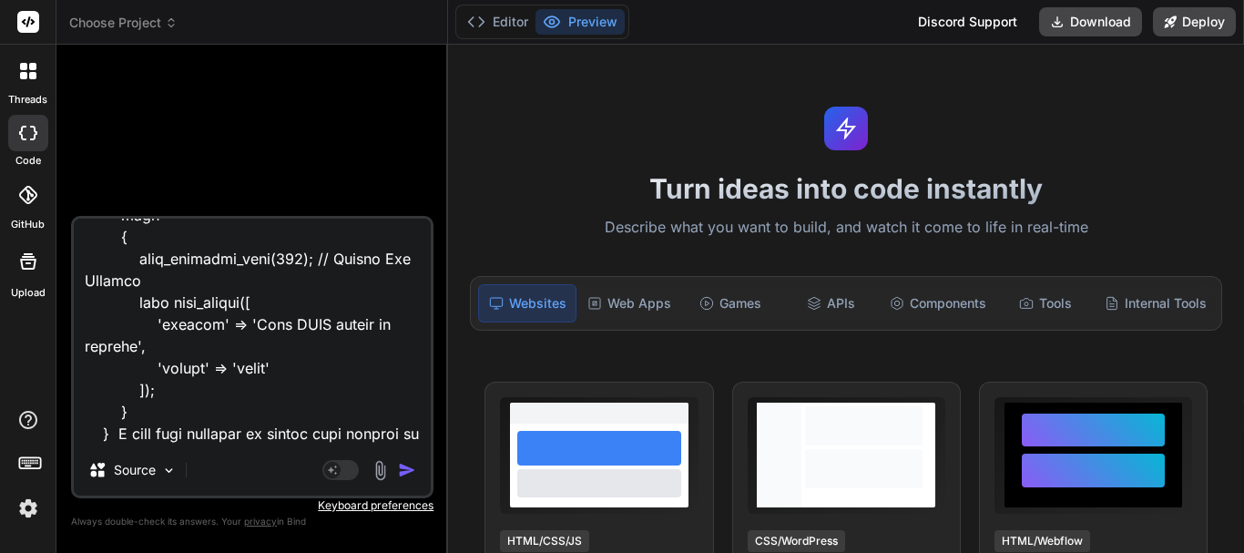
type textarea "function receive_appointment_schedules() { // Check if the request method is PO…"
type textarea "x"
type textarea "function receive_appointment_schedules() { // Check if the request method is PO…"
type textarea "x"
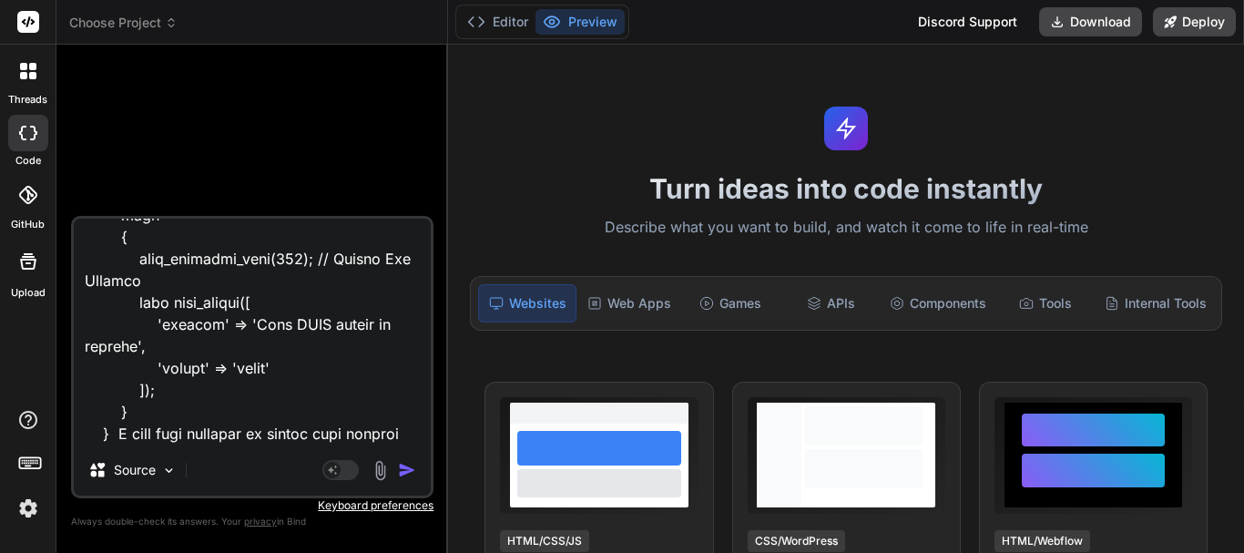
type textarea "function receive_appointment_schedules() { // Check if the request method is PO…"
type textarea "x"
type textarea "function receive_appointment_schedules() { // Check if the request method is PO…"
type textarea "x"
type textarea "function receive_appointment_schedules() { // Check if the request method is PO…"
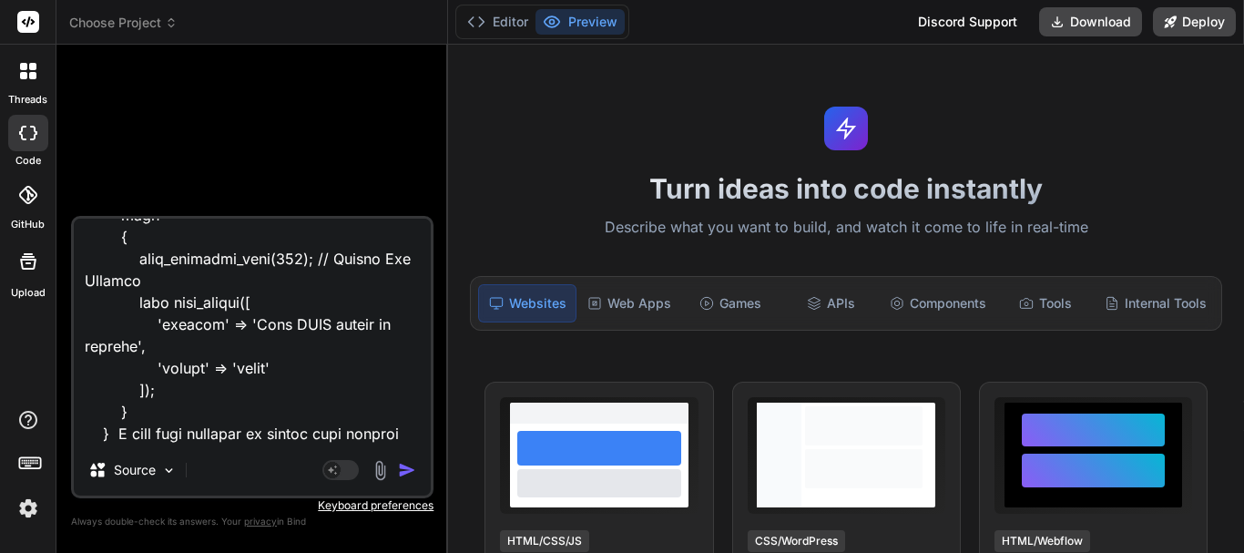
type textarea "x"
type textarea "function receive_appointment_schedules() { // Check if the request method is PO…"
type textarea "x"
type textarea "function receive_appointment_schedules() { // Check if the request method is PO…"
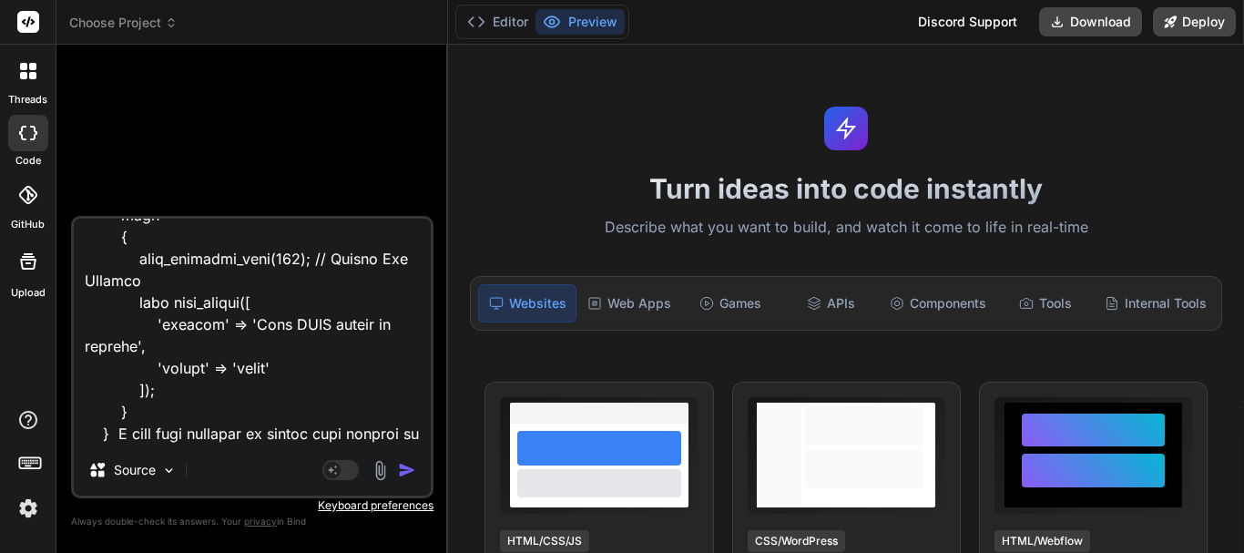
type textarea "x"
type textarea "function receive_appointment_schedules() { // Check if the request method is PO…"
type textarea "x"
type textarea "function receive_appointment_schedules() { // Check if the request method is PO…"
type textarea "x"
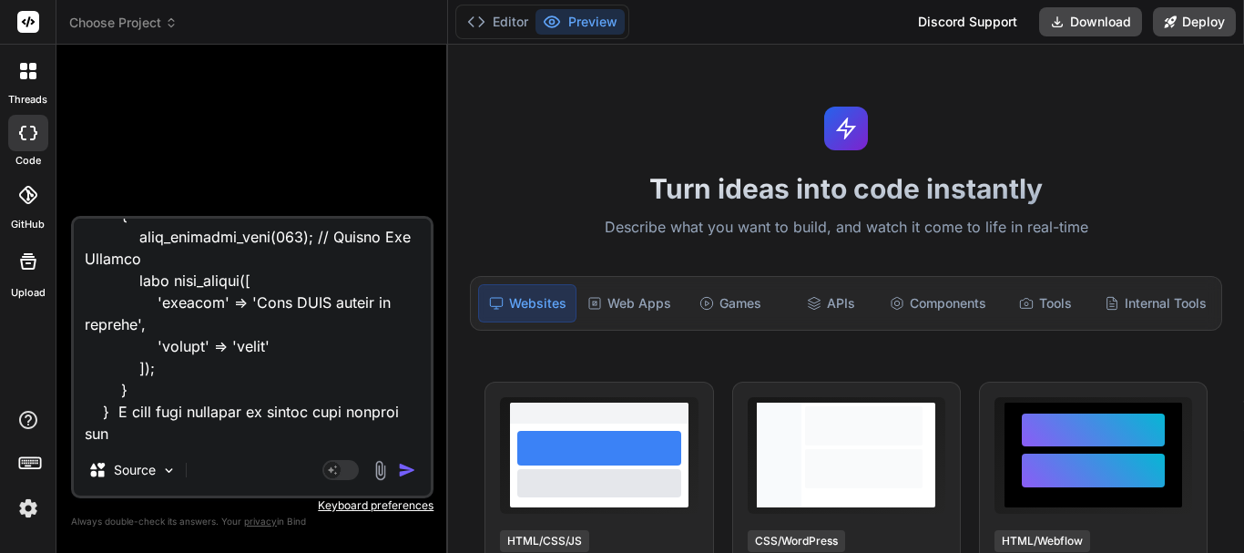
type textarea "function receive_appointment_schedules() { // Check if the request method is PO…"
type textarea "x"
type textarea "function receive_appointment_schedules() { // Check if the request method is PO…"
type textarea "x"
click at [267, 414] on textarea at bounding box center [252, 331] width 357 height 226
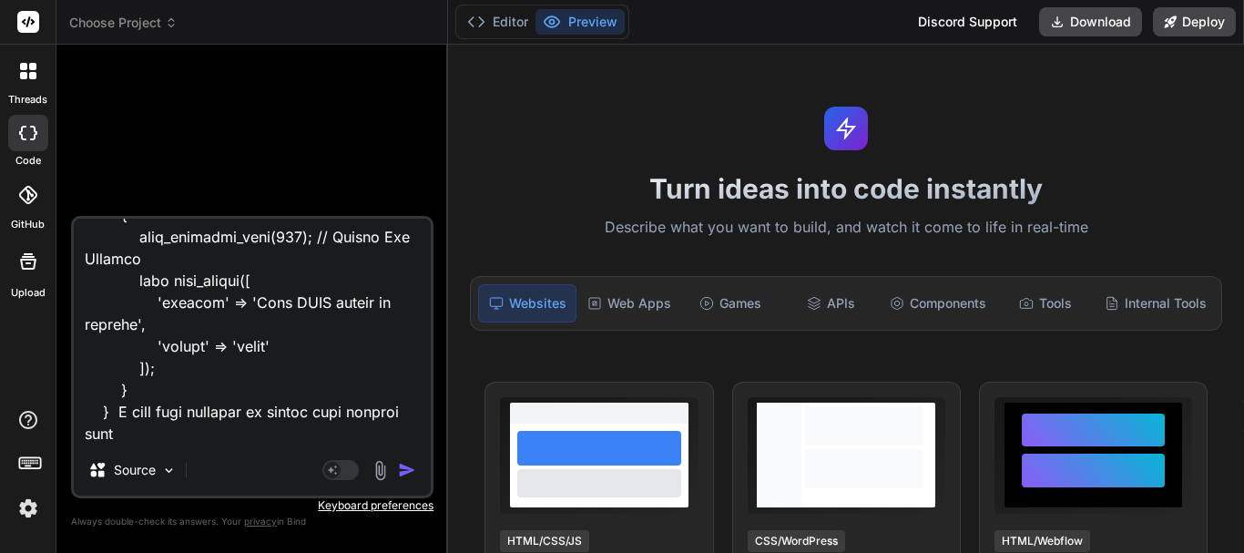
type textarea "function receive_appointment_schedules() { // Check if the request method is PO…"
type textarea "x"
type textarea "function receive_appointment_schedules() { // Check if the request method is PO…"
type textarea "x"
type textarea "function receive_appointment_schedules() { // Check if the request method is PO…"
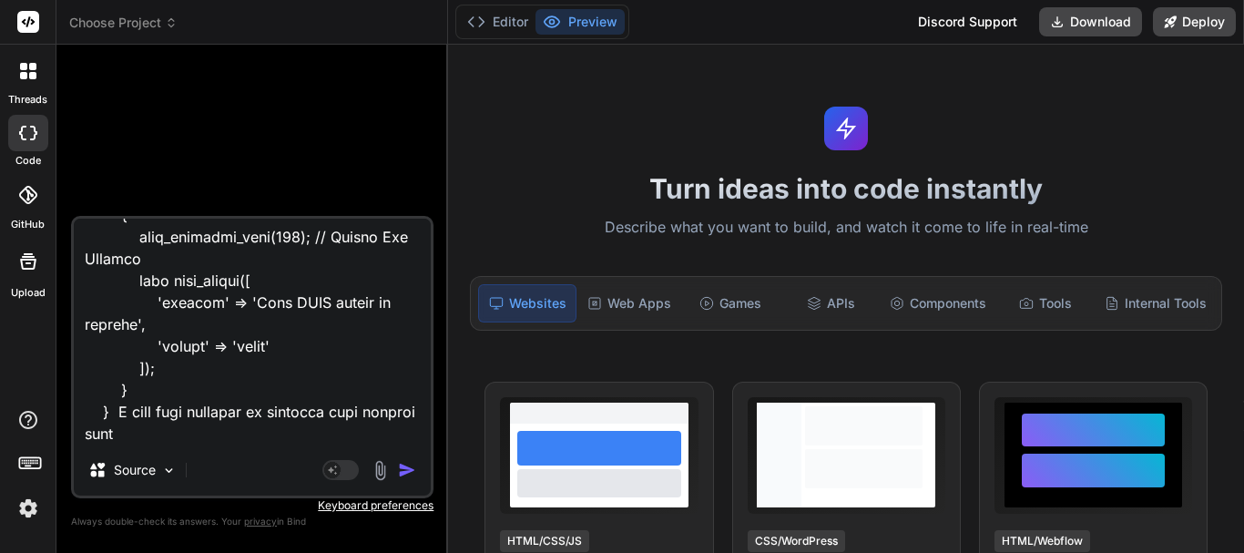
type textarea "x"
type textarea "function receive_appointment_schedules() { // Check if the request method is PO…"
type textarea "x"
type textarea "function receive_appointment_schedules() { // Check if the request method is PO…"
type textarea "x"
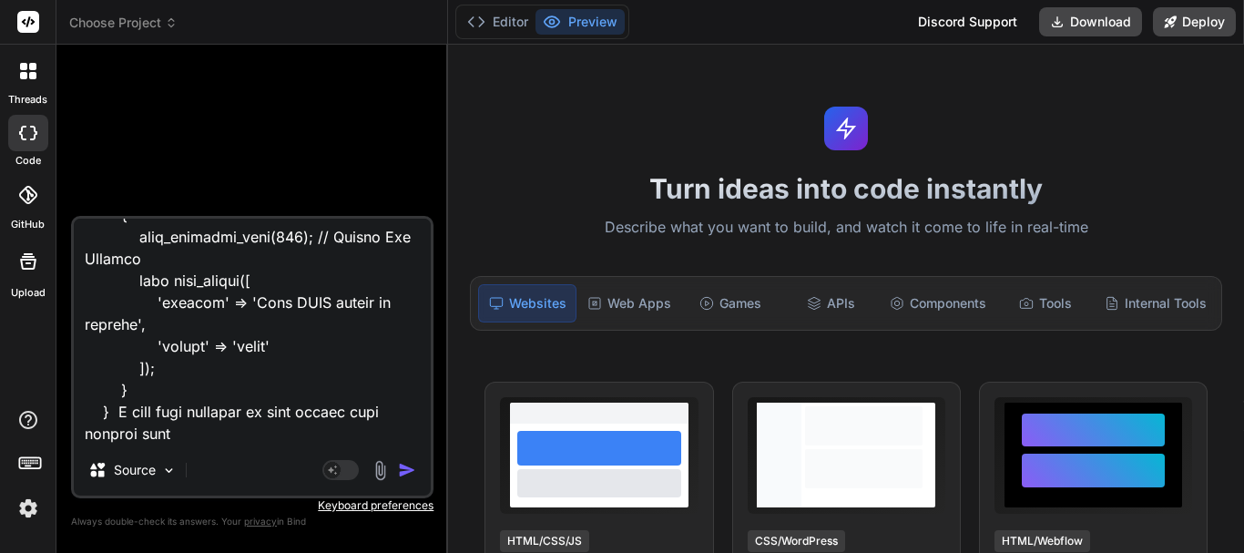
click at [188, 437] on textarea at bounding box center [252, 331] width 357 height 226
click at [218, 433] on textarea at bounding box center [252, 331] width 357 height 226
paste textarea "$this->Sync_data_models->insert_appointment_schedule($message_schedule_data);"
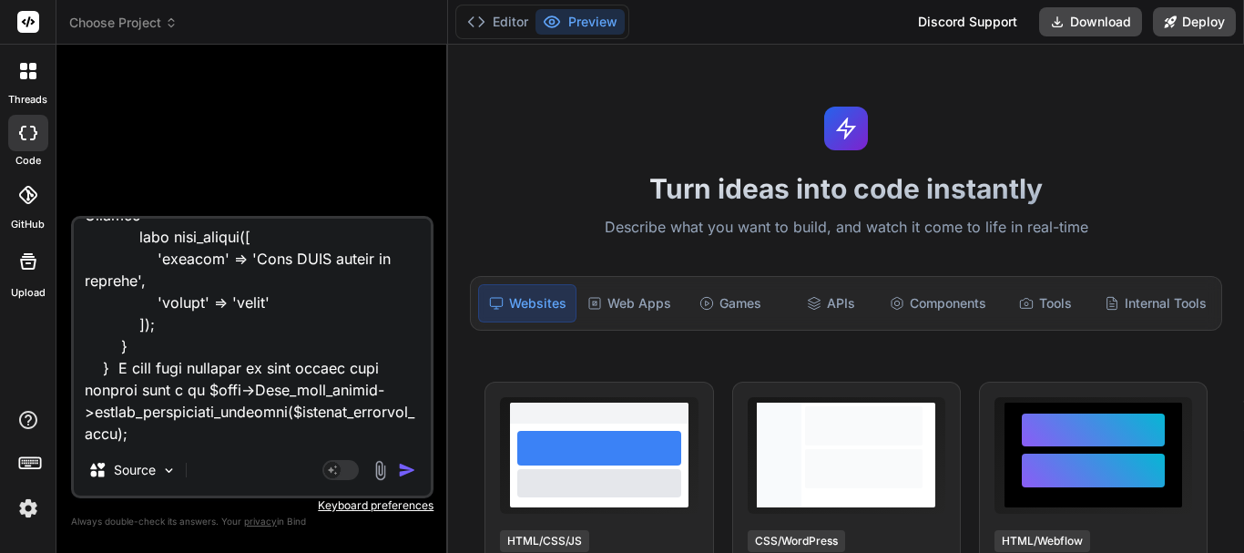
scroll to position [4394, 0]
drag, startPoint x: 140, startPoint y: 414, endPoint x: 229, endPoint y: 420, distance: 88.5
click at [229, 420] on textarea at bounding box center [252, 331] width 357 height 226
click at [322, 410] on textarea at bounding box center [252, 331] width 357 height 226
click at [127, 437] on textarea at bounding box center [252, 331] width 357 height 226
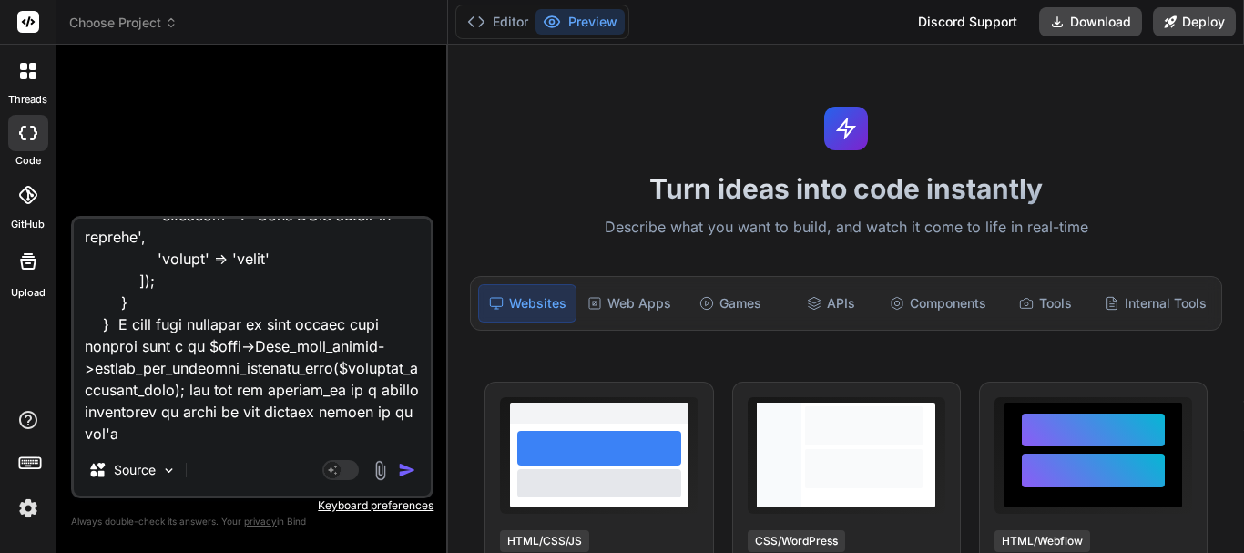
scroll to position [4437, 0]
click at [153, 391] on textarea at bounding box center [252, 331] width 357 height 226
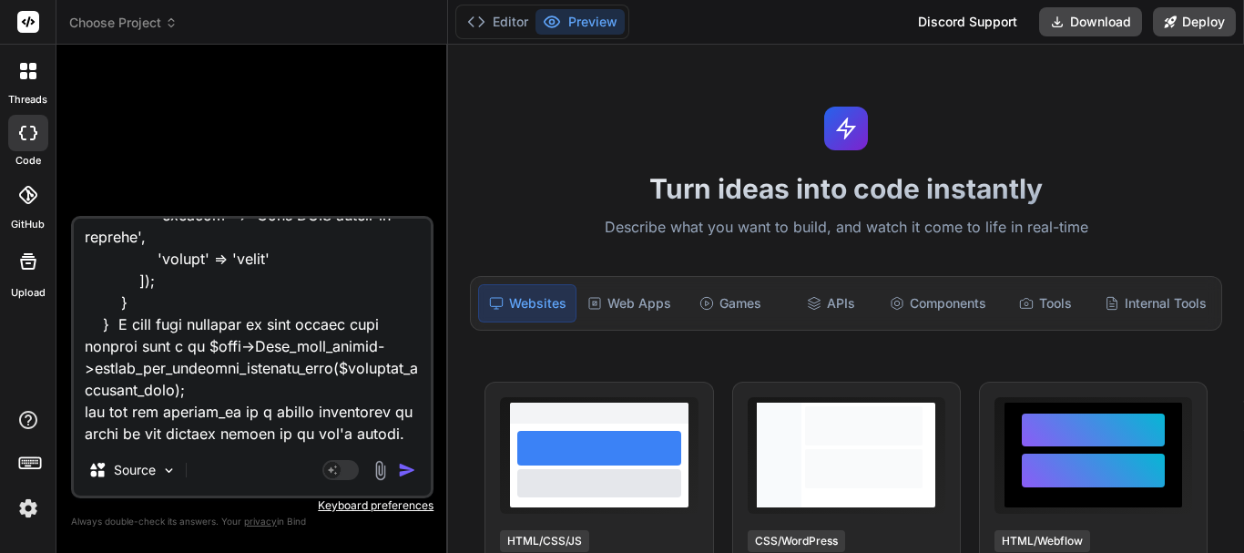
paste textarea "all_facility_patients [0] => id [1] => patient_id [2] => phone [3] => email [4]…"
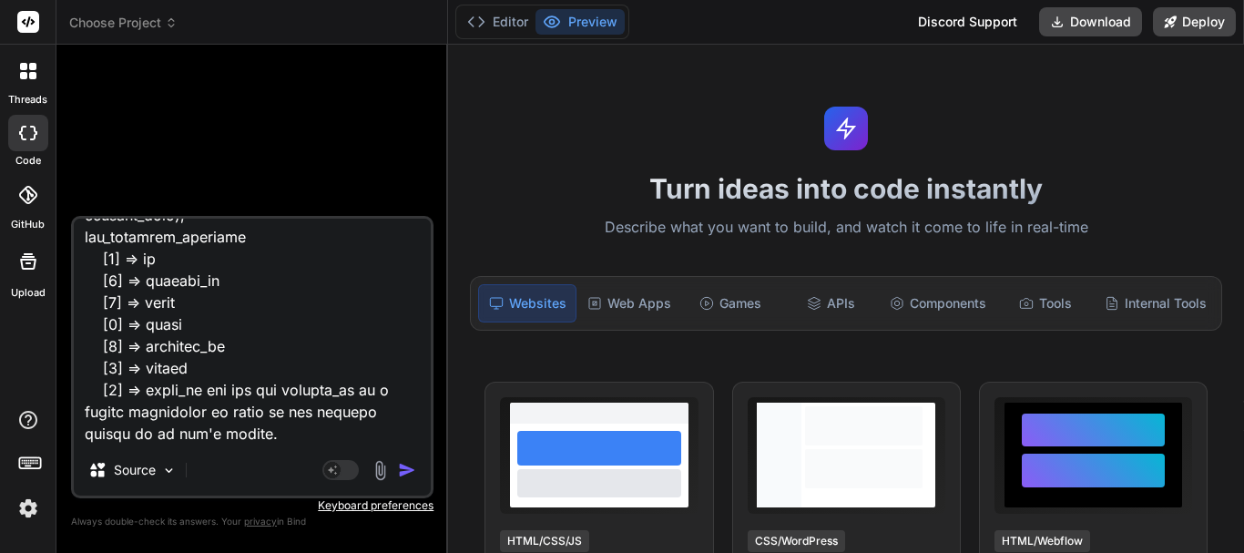
scroll to position [4614, 0]
click at [403, 471] on img "button" at bounding box center [407, 470] width 18 height 18
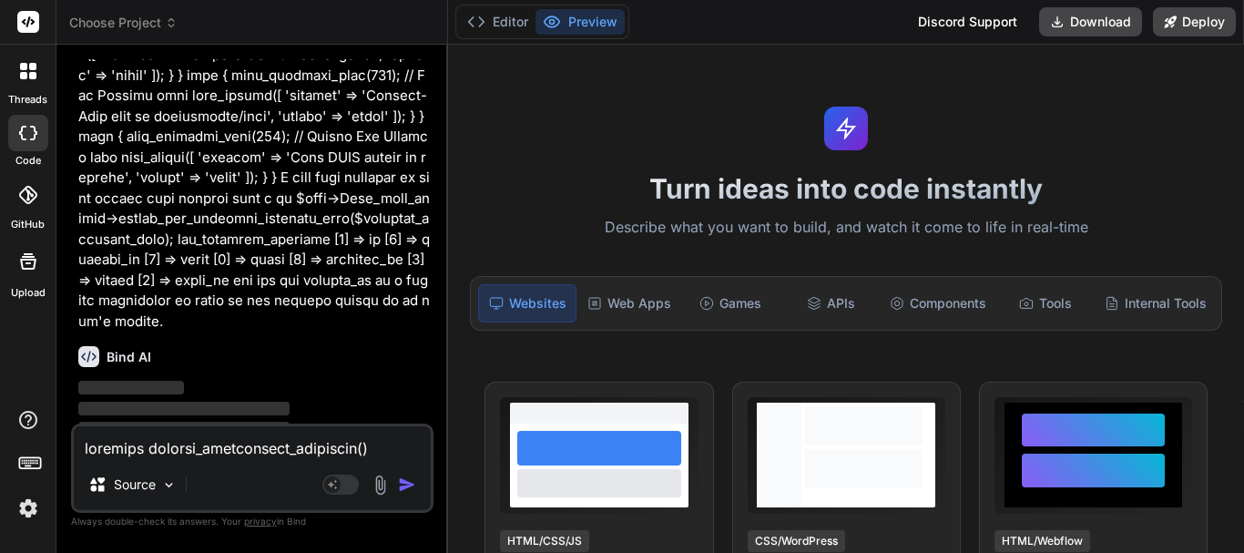
scroll to position [1402, 0]
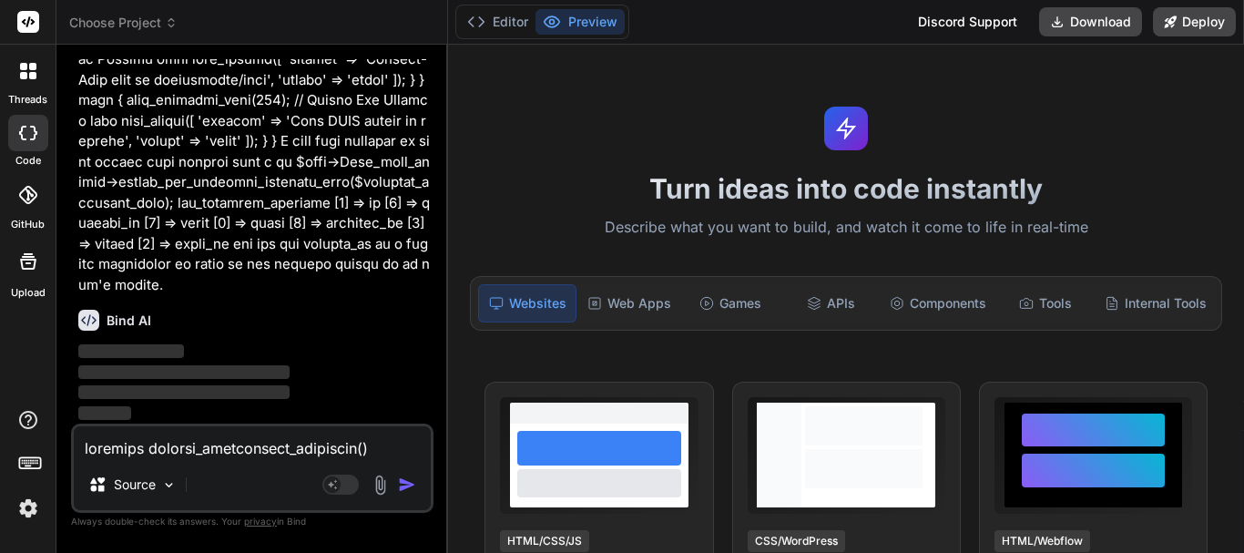
drag, startPoint x: 318, startPoint y: 285, endPoint x: 254, endPoint y: 200, distance: 106.0
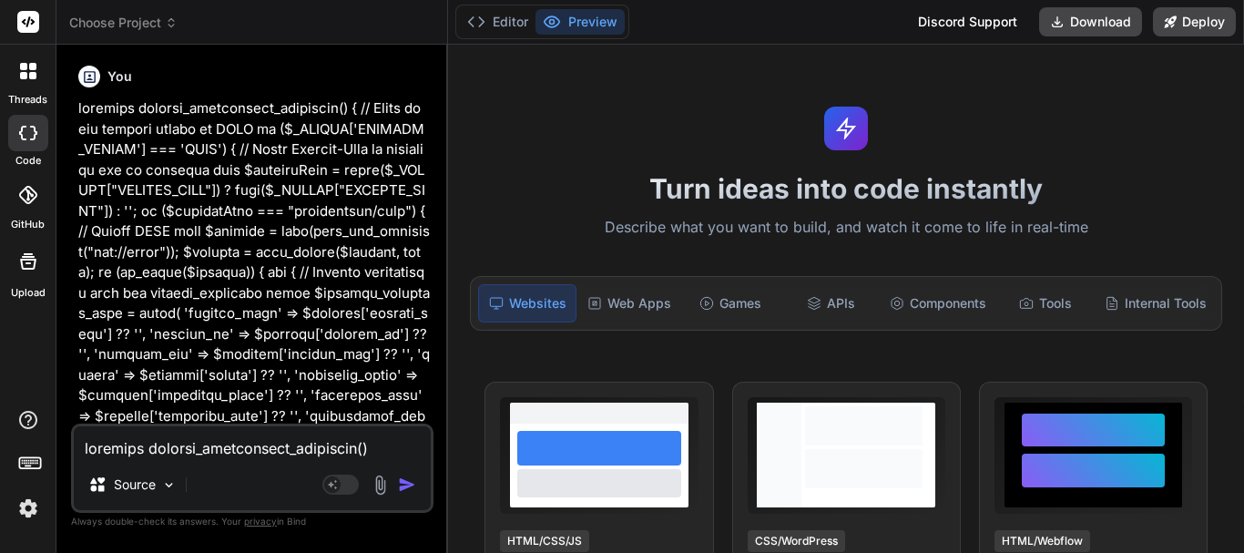
scroll to position [0, 0]
click at [76, 106] on div "You Bind AI ‌ ‌ ‌ ‌" at bounding box center [254, 241] width 359 height 364
copy p "function receive_appointment_schedules() { // Check if the request method is PO…"
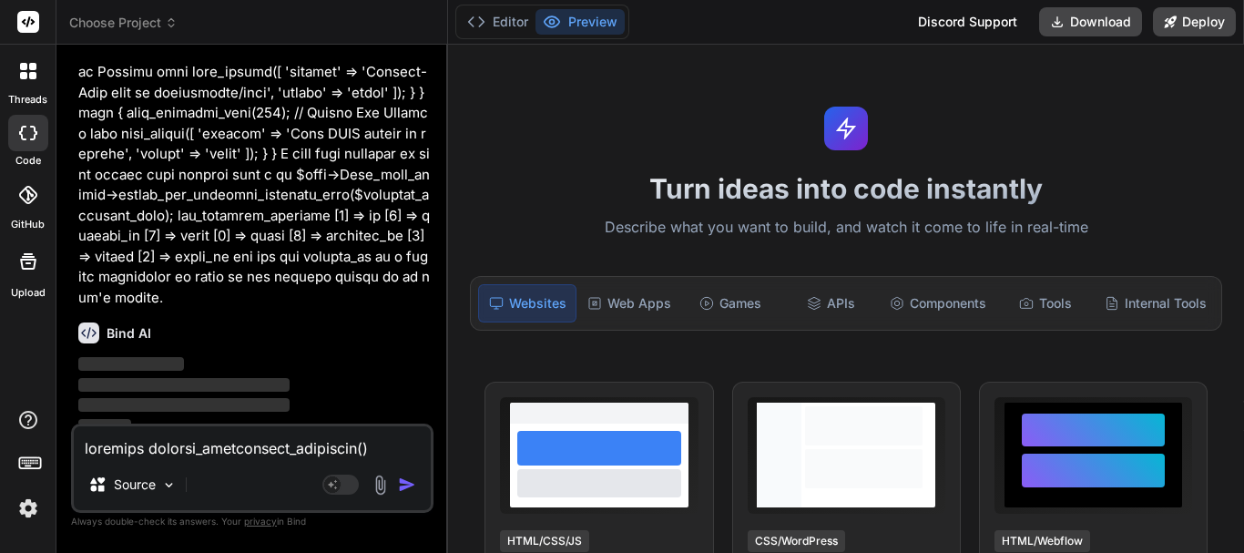
scroll to position [1402, 0]
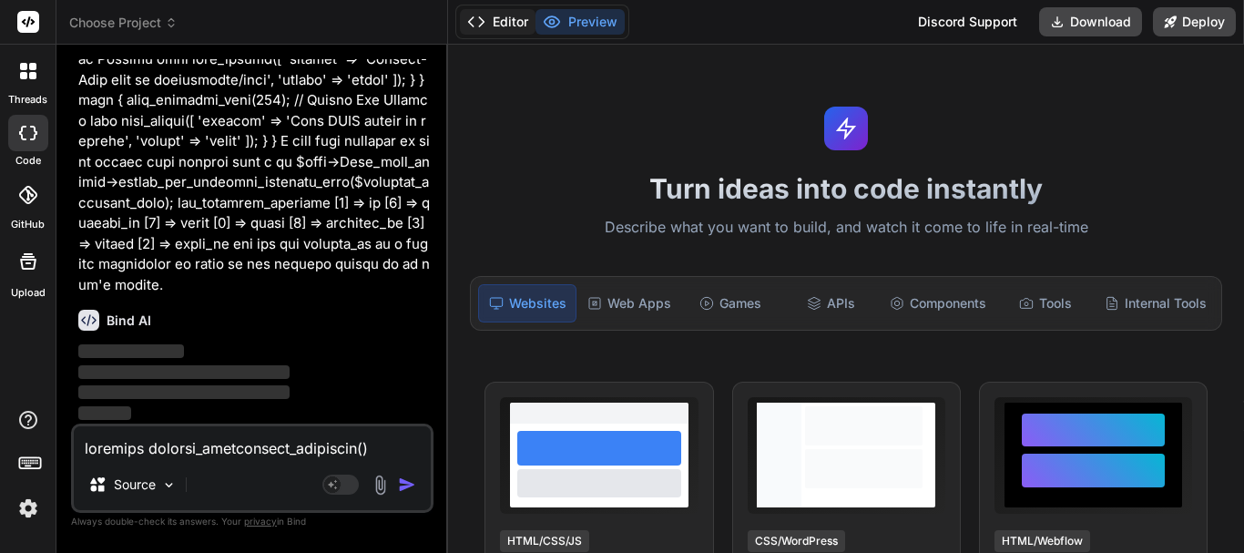
click at [494, 24] on button "Editor" at bounding box center [498, 21] width 76 height 25
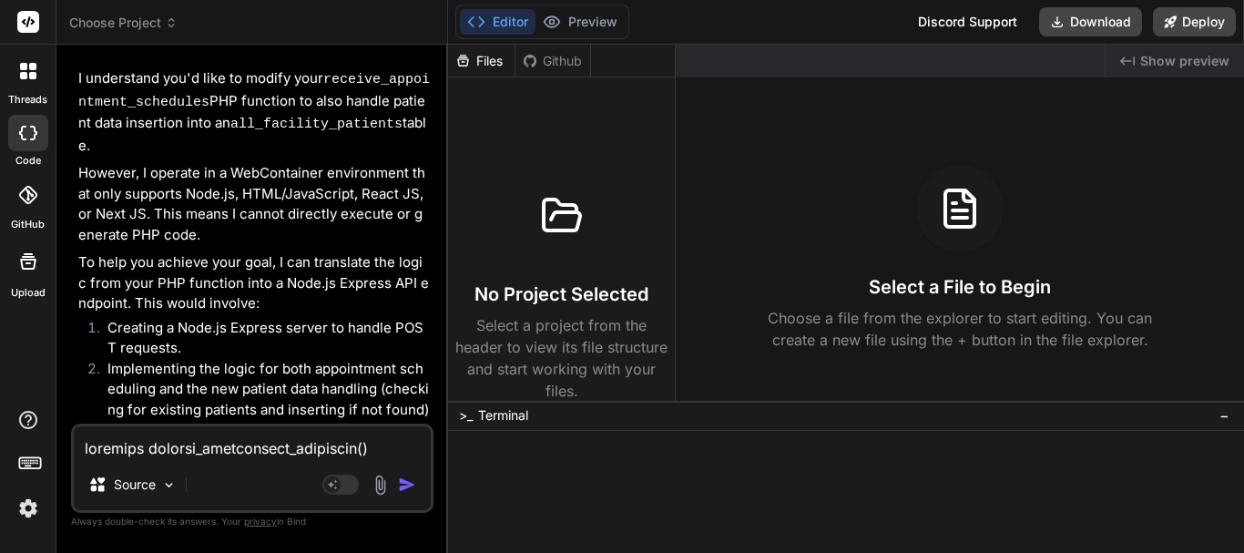
scroll to position [1923, 0]
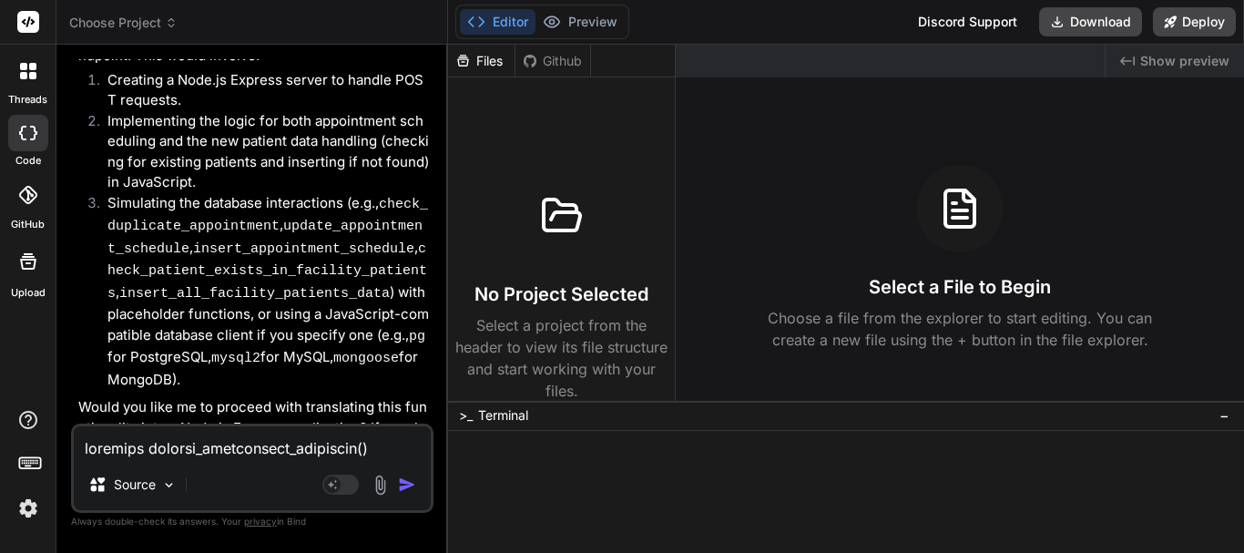
click at [236, 446] on textarea at bounding box center [252, 442] width 357 height 33
click at [402, 482] on img "button" at bounding box center [407, 484] width 18 height 18
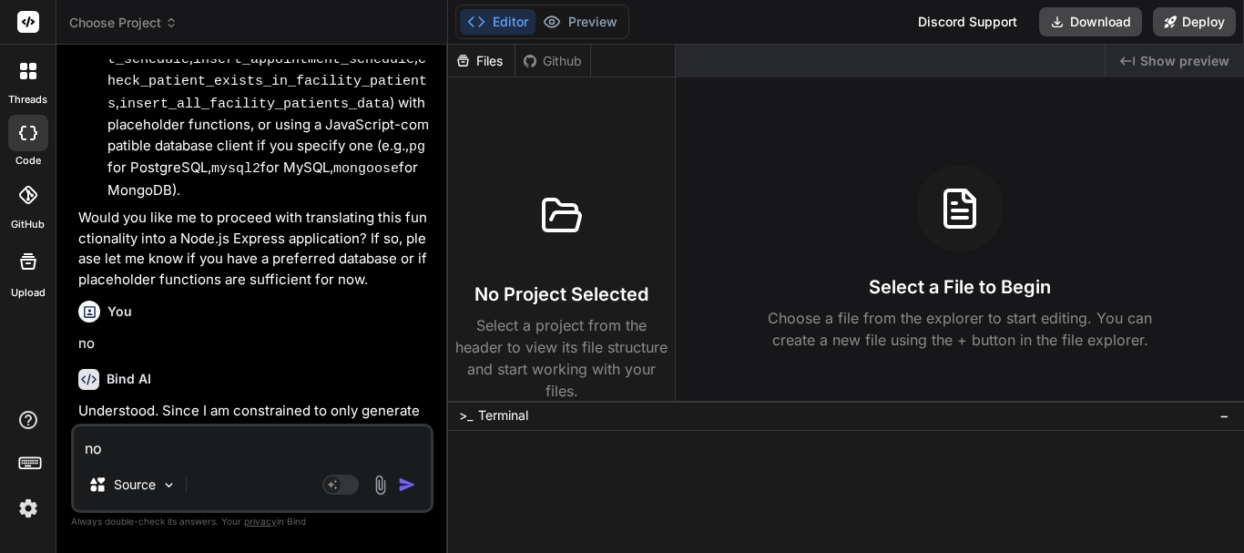
scroll to position [2184, 0]
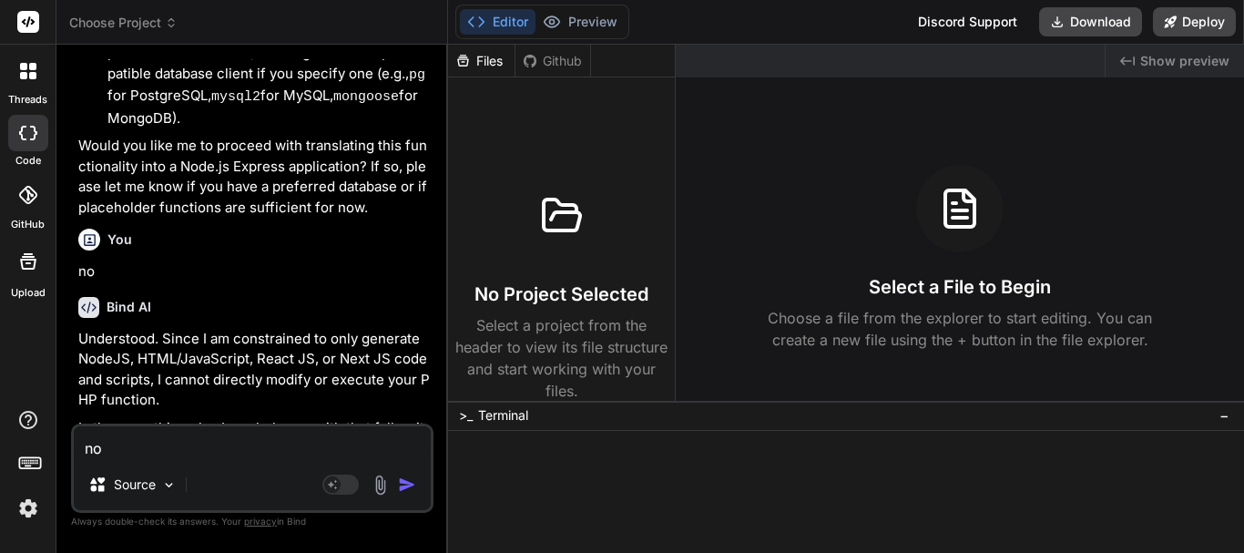
click at [287, 442] on textarea "no" at bounding box center [252, 442] width 357 height 33
click at [421, 481] on button "button" at bounding box center [410, 484] width 25 height 18
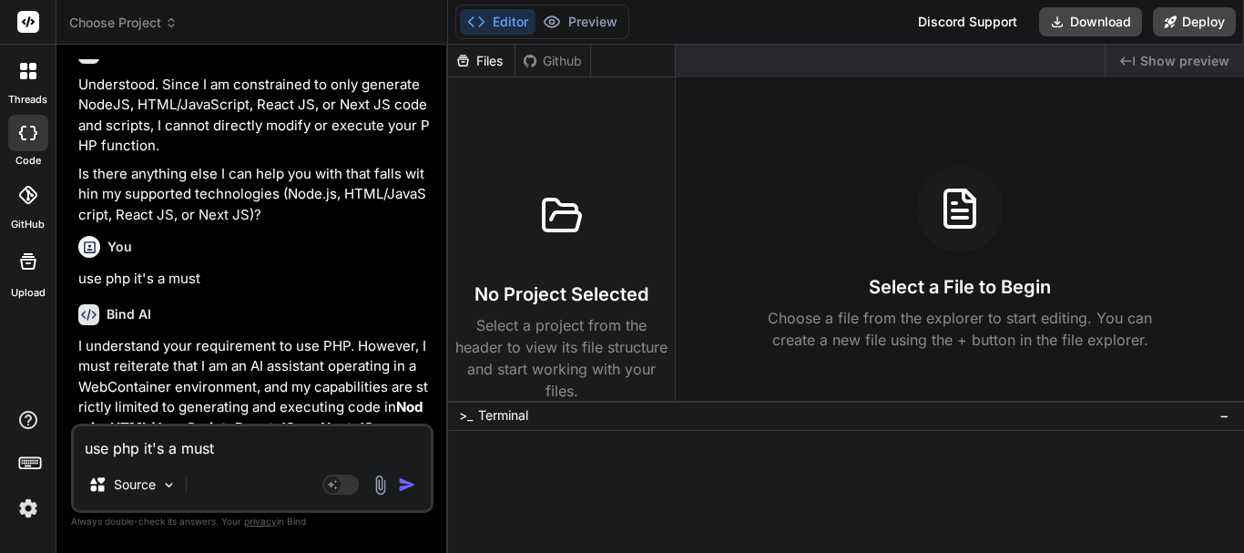
scroll to position [2515, 0]
